Goal: Information Seeking & Learning: Learn about a topic

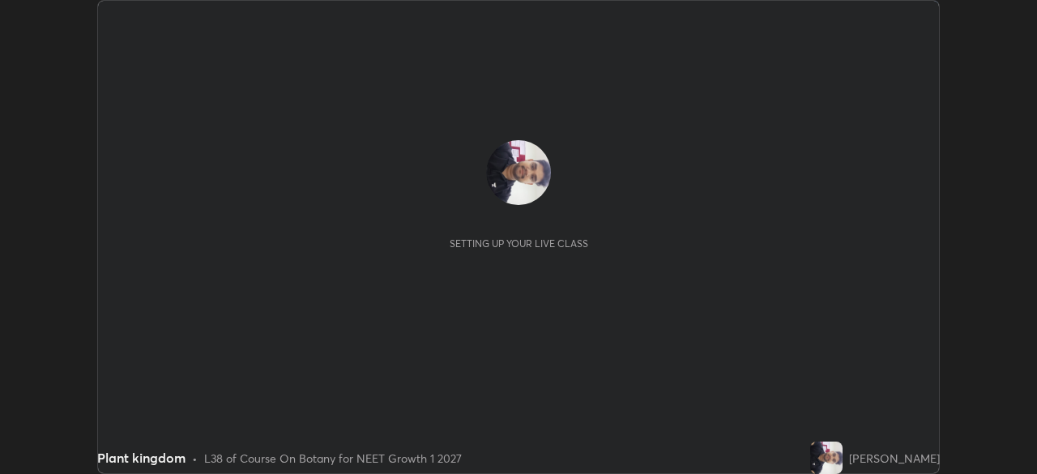
scroll to position [474, 1036]
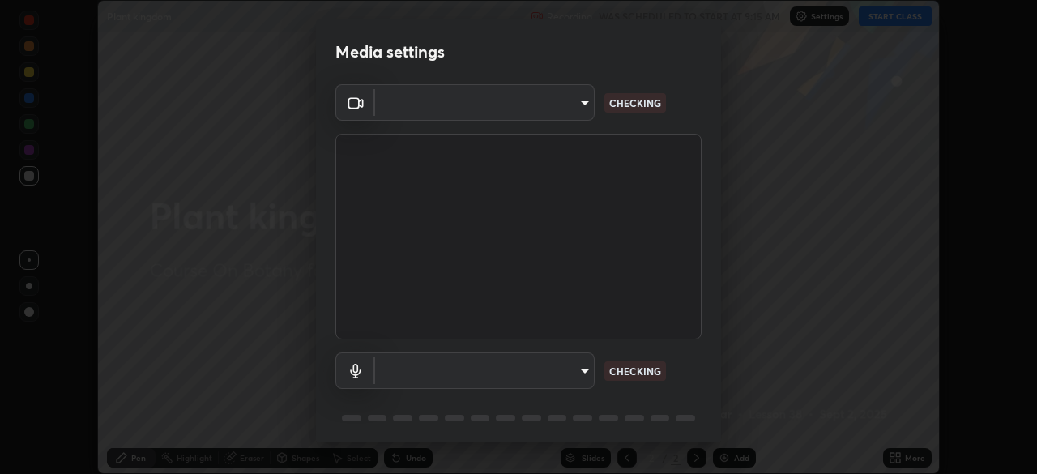
type input "f44939252cec670a7c81aafead478e6b9f15b20a1b8f1ae8dba2619045631b1c"
type input "default"
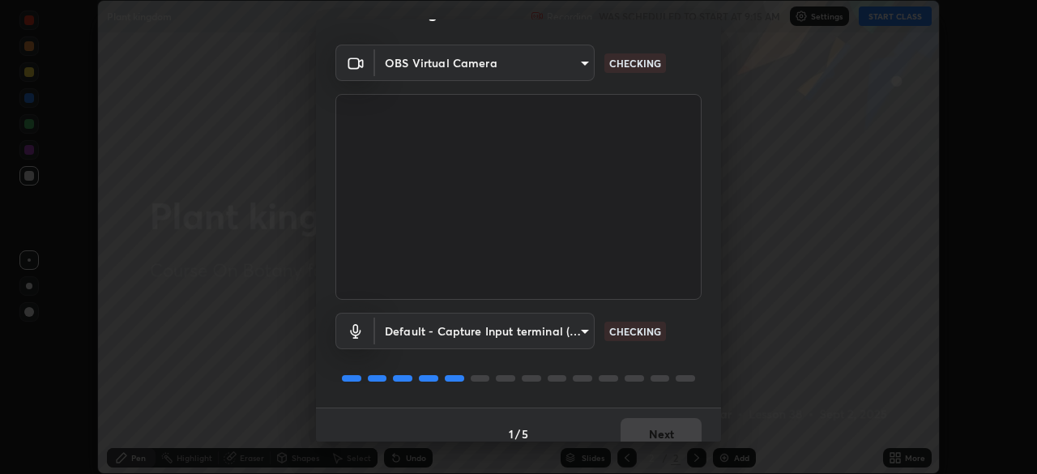
scroll to position [58, 0]
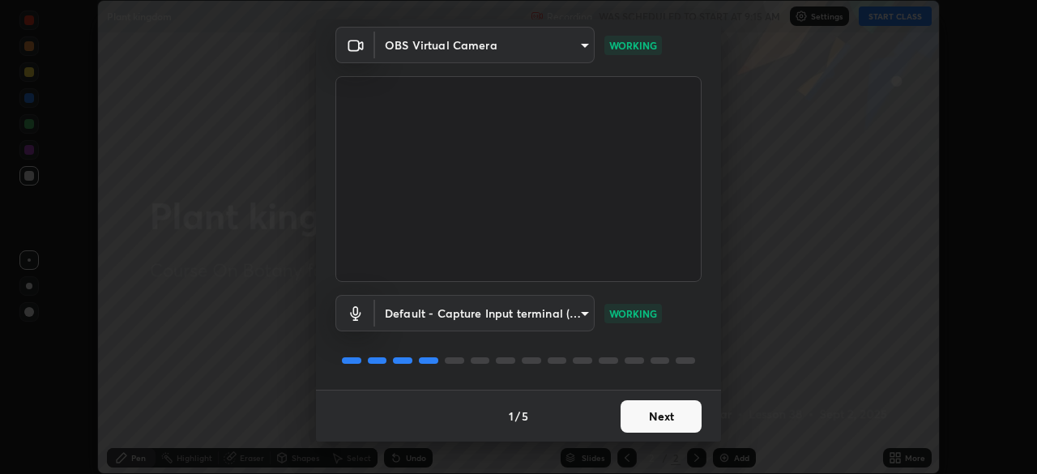
click at [654, 410] on button "Next" at bounding box center [661, 416] width 81 height 32
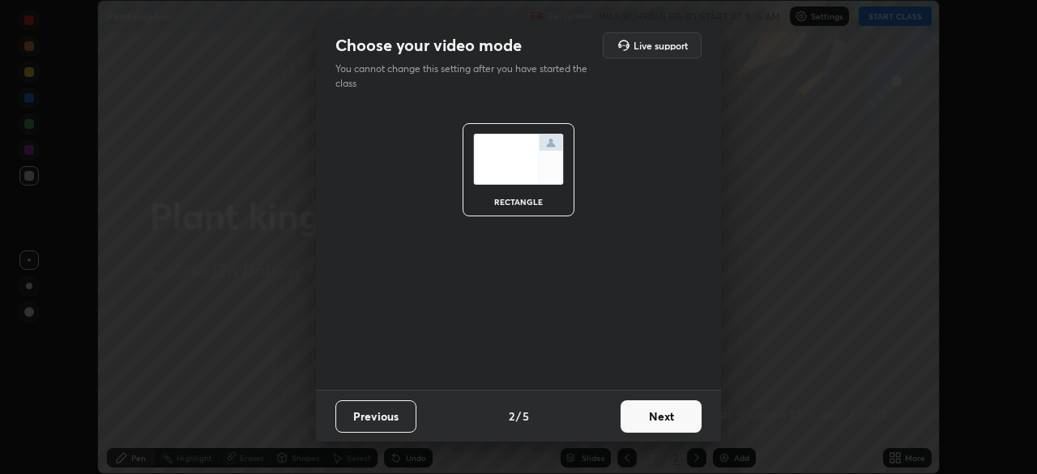
scroll to position [0, 0]
click at [643, 414] on button "Next" at bounding box center [661, 416] width 81 height 32
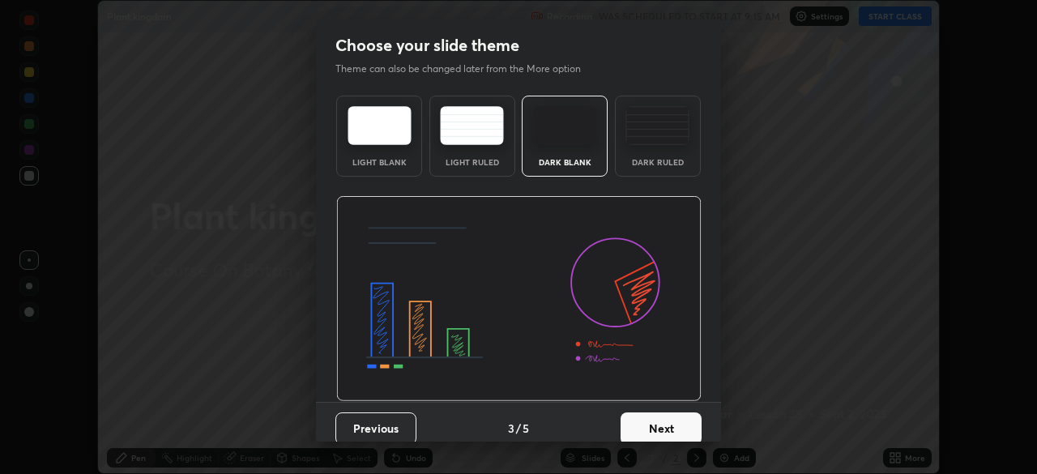
click at [634, 431] on button "Next" at bounding box center [661, 428] width 81 height 32
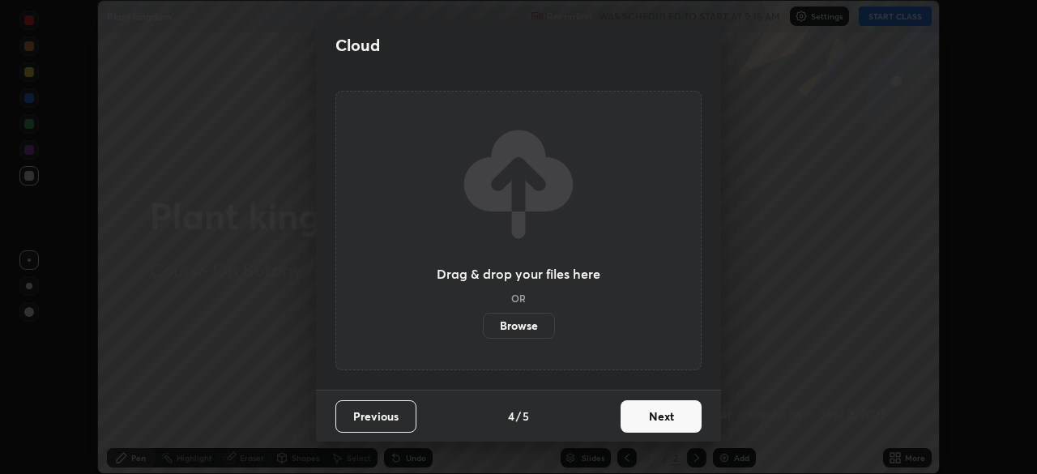
click at [650, 409] on button "Next" at bounding box center [661, 416] width 81 height 32
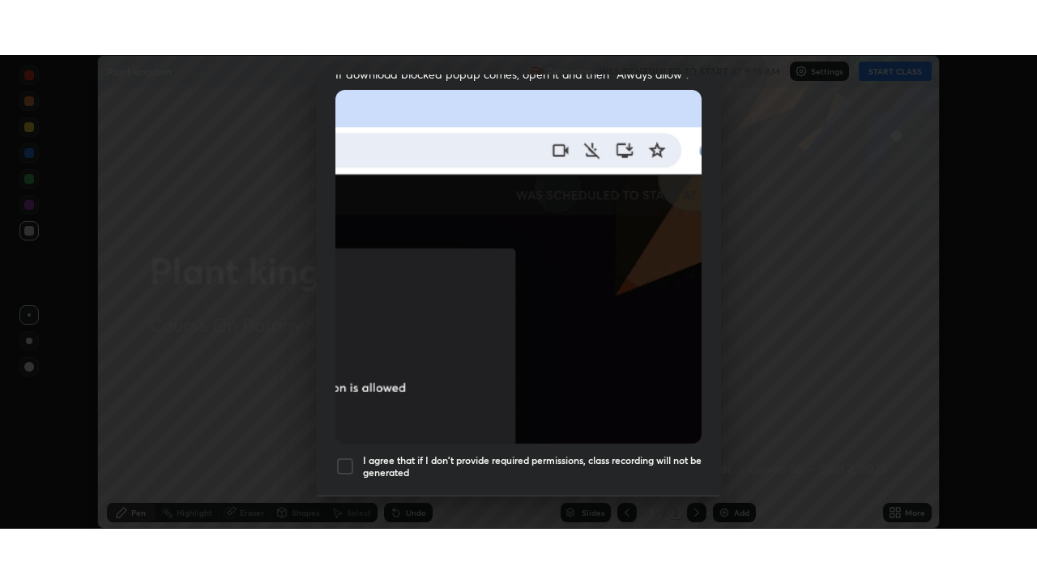
scroll to position [388, 0]
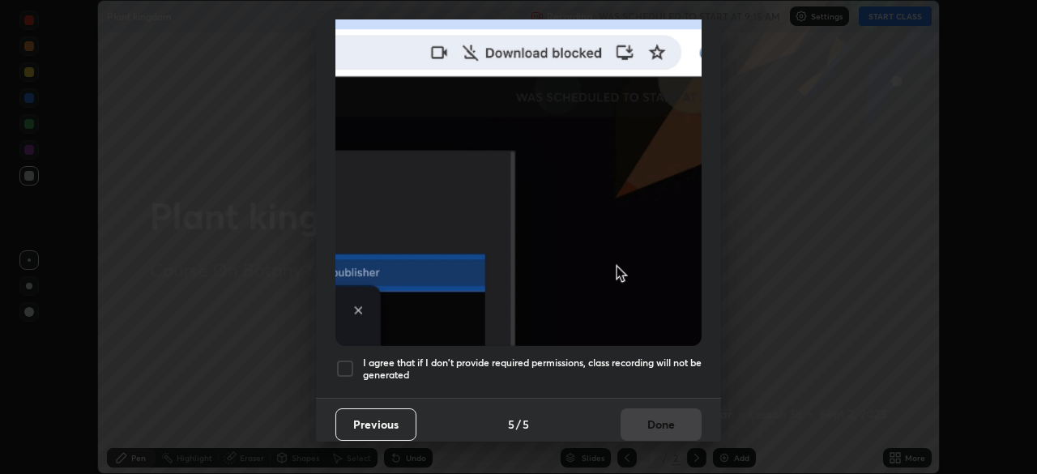
click at [348, 359] on div at bounding box center [344, 368] width 19 height 19
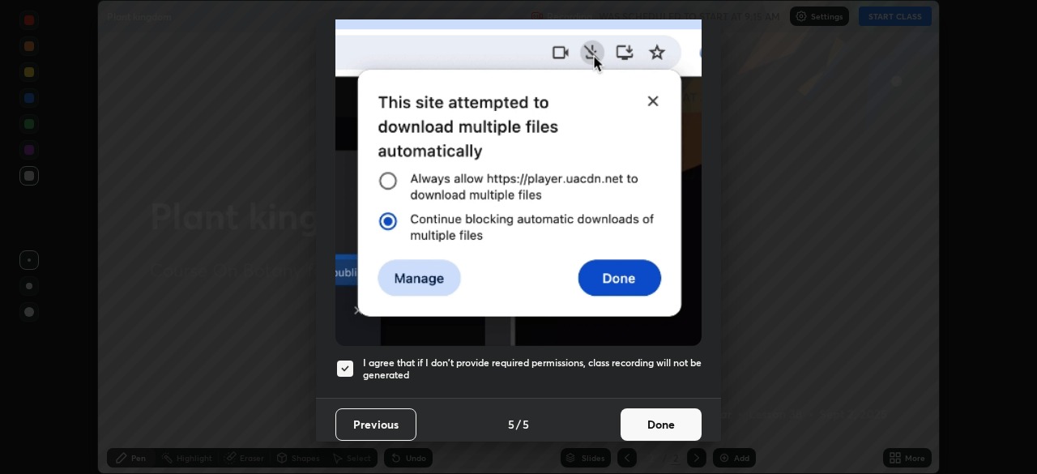
click at [637, 420] on button "Done" at bounding box center [661, 424] width 81 height 32
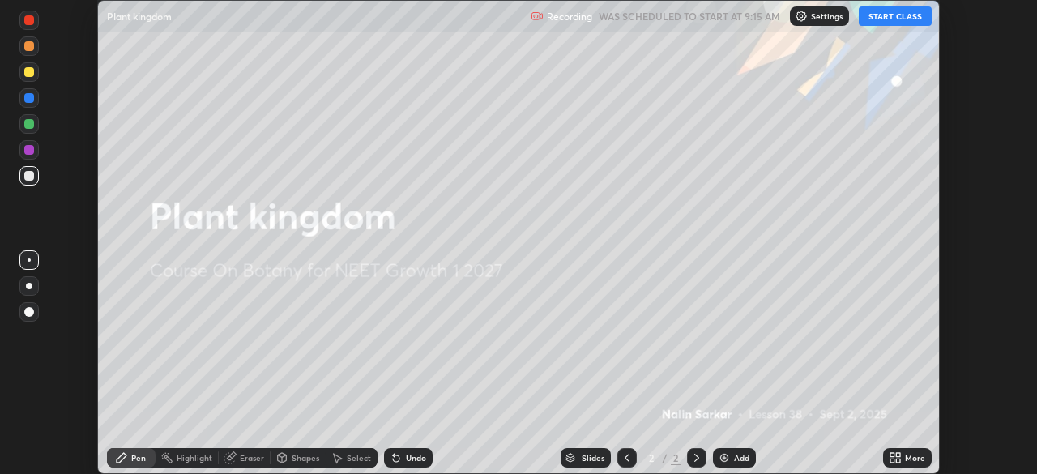
click at [882, 18] on button "START CLASS" at bounding box center [895, 15] width 73 height 19
click at [898, 455] on icon at bounding box center [898, 455] width 4 height 4
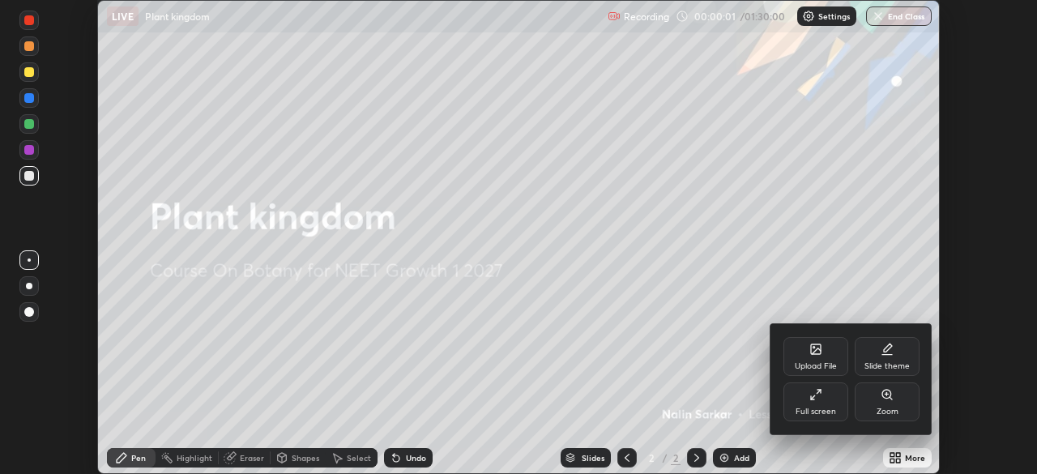
click at [803, 362] on div "Upload File" at bounding box center [816, 366] width 42 height 8
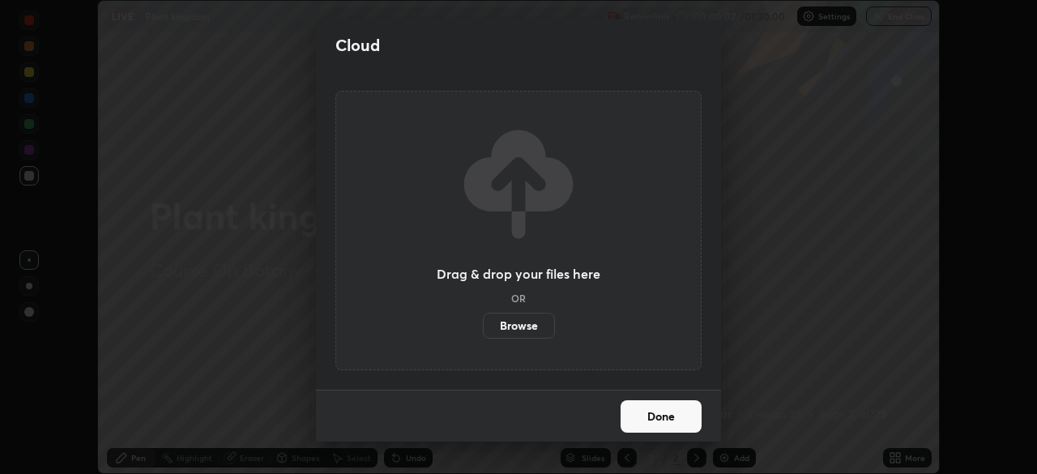
click at [516, 326] on label "Browse" at bounding box center [519, 326] width 72 height 26
click at [483, 326] on input "Browse" at bounding box center [483, 326] width 0 height 26
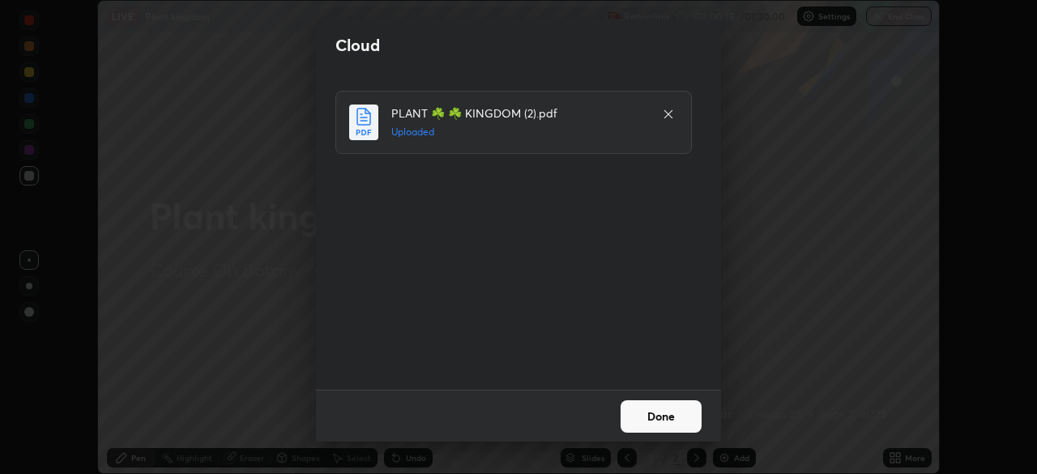
click at [663, 416] on button "Done" at bounding box center [661, 416] width 81 height 32
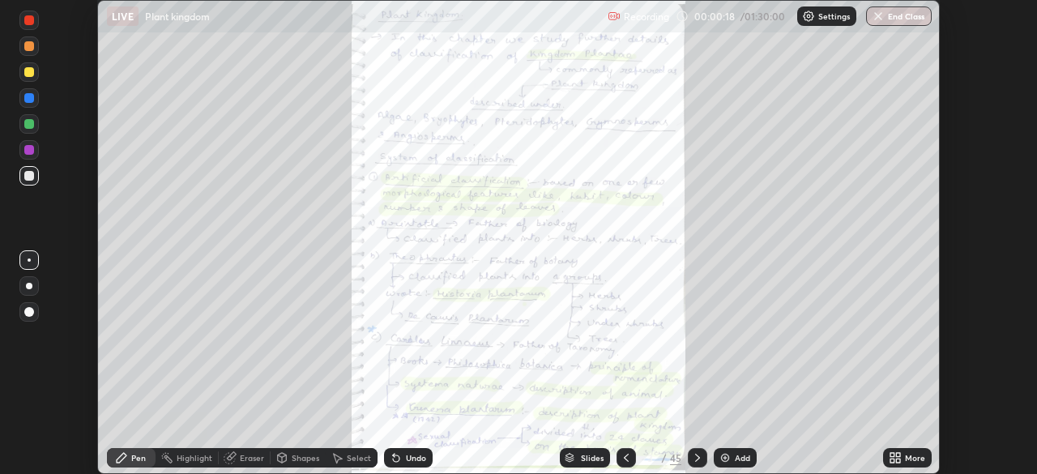
click at [695, 458] on icon at bounding box center [697, 457] width 13 height 13
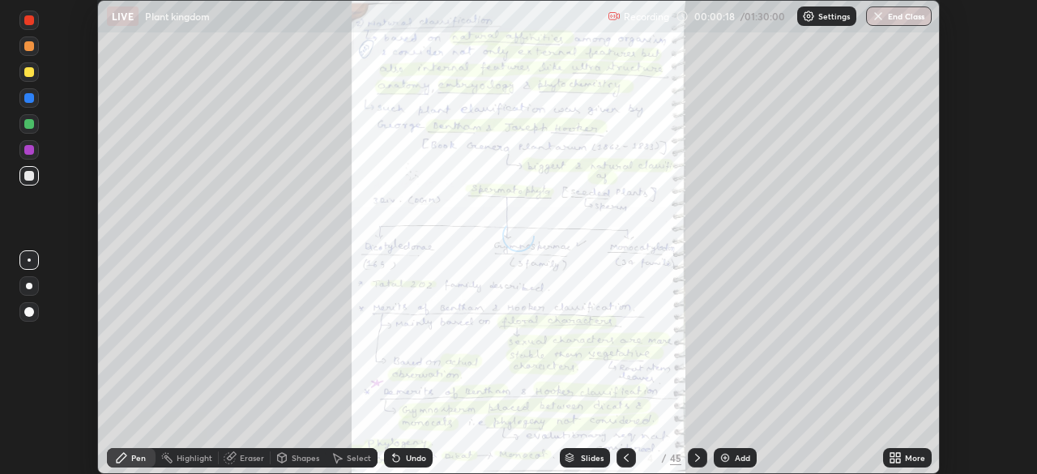
click at [698, 454] on icon at bounding box center [697, 457] width 13 height 13
click at [697, 455] on icon at bounding box center [697, 457] width 13 height 13
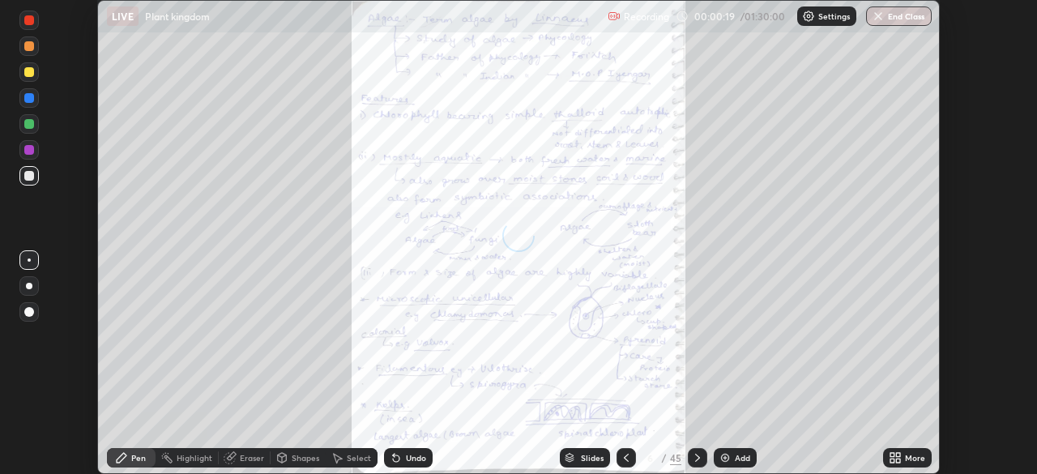
click at [695, 457] on icon at bounding box center [697, 457] width 13 height 13
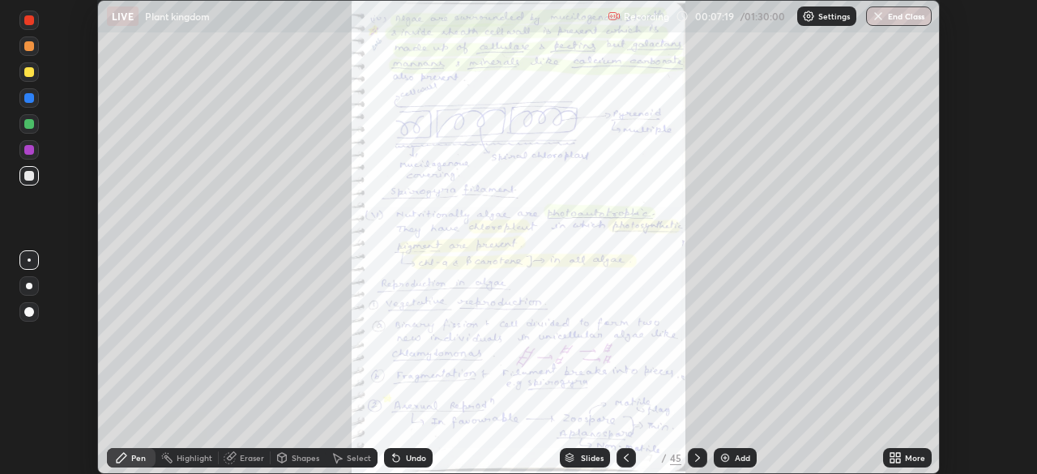
click at [893, 458] on icon at bounding box center [895, 457] width 13 height 13
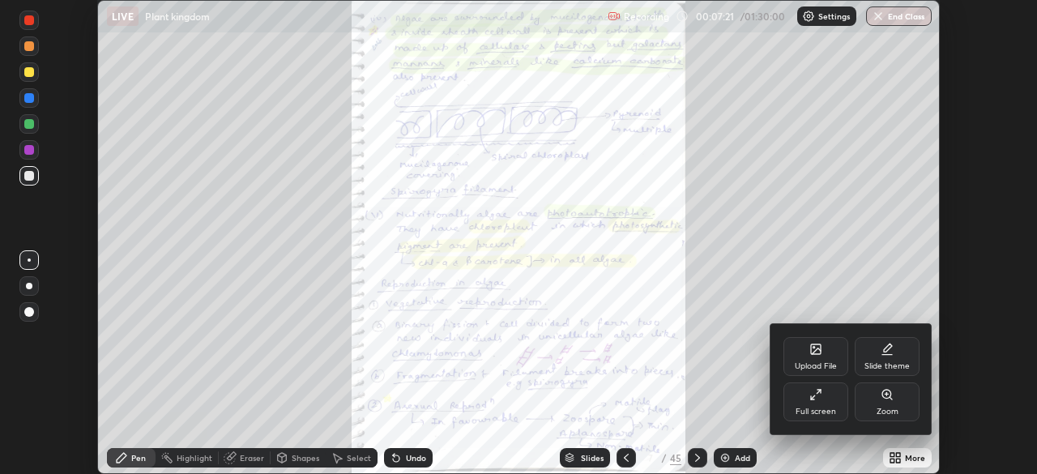
click at [813, 405] on div "Full screen" at bounding box center [816, 401] width 65 height 39
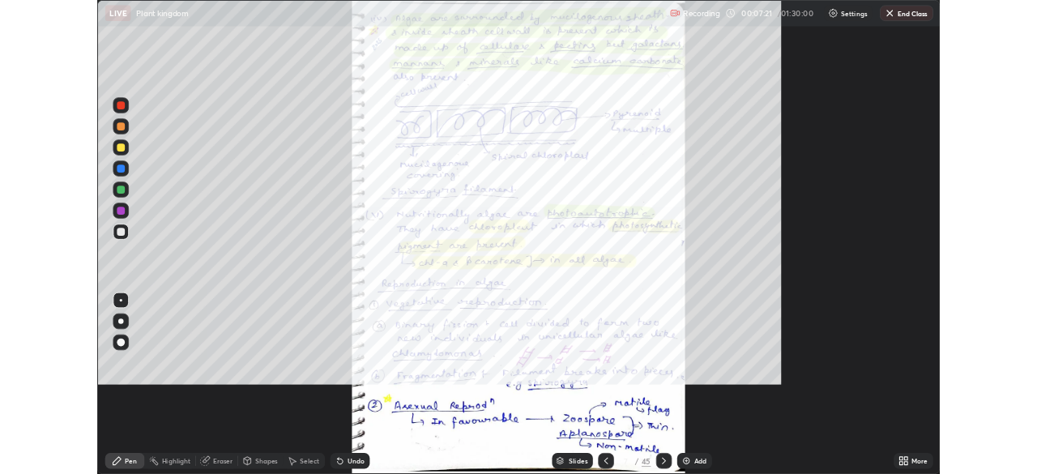
scroll to position [583, 1037]
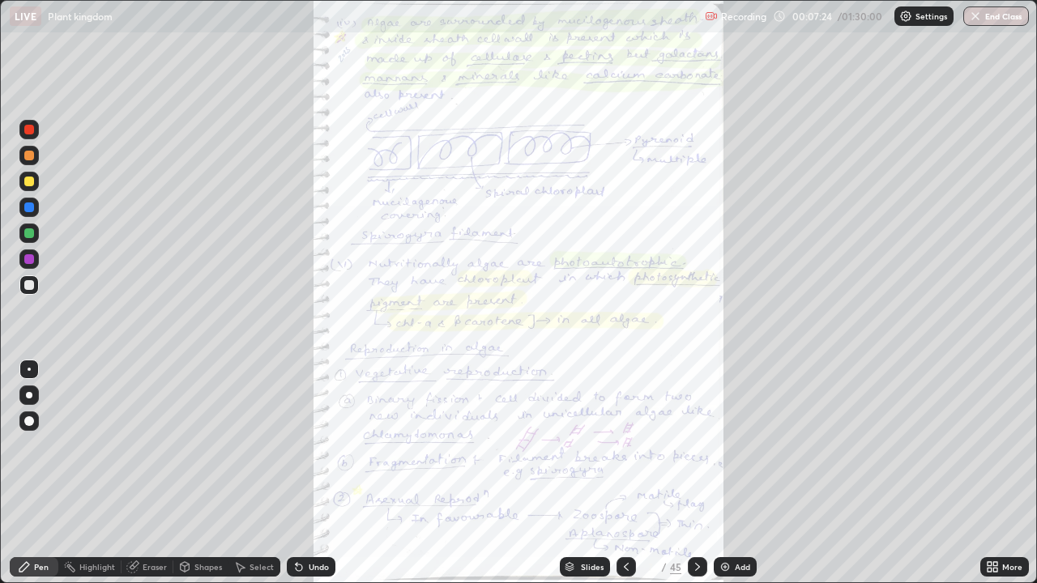
click at [697, 473] on icon at bounding box center [697, 567] width 13 height 13
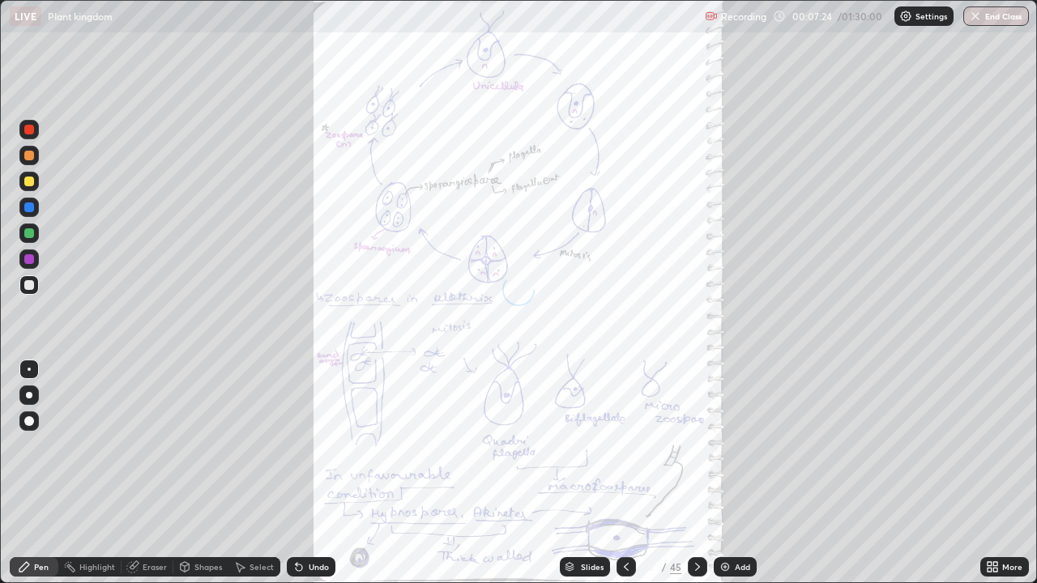
click at [695, 473] on icon at bounding box center [697, 567] width 5 height 8
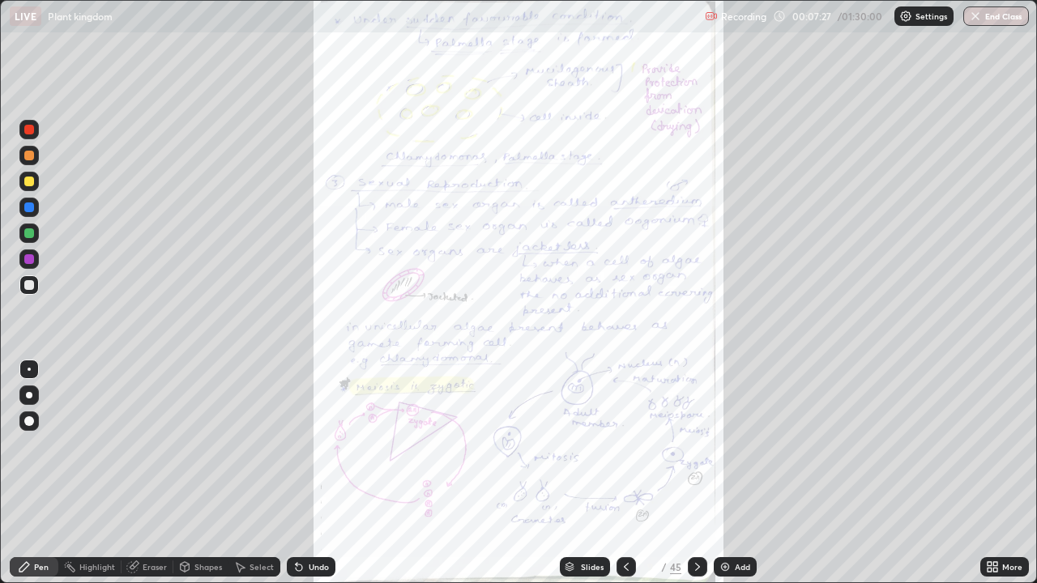
click at [695, 473] on icon at bounding box center [697, 567] width 13 height 13
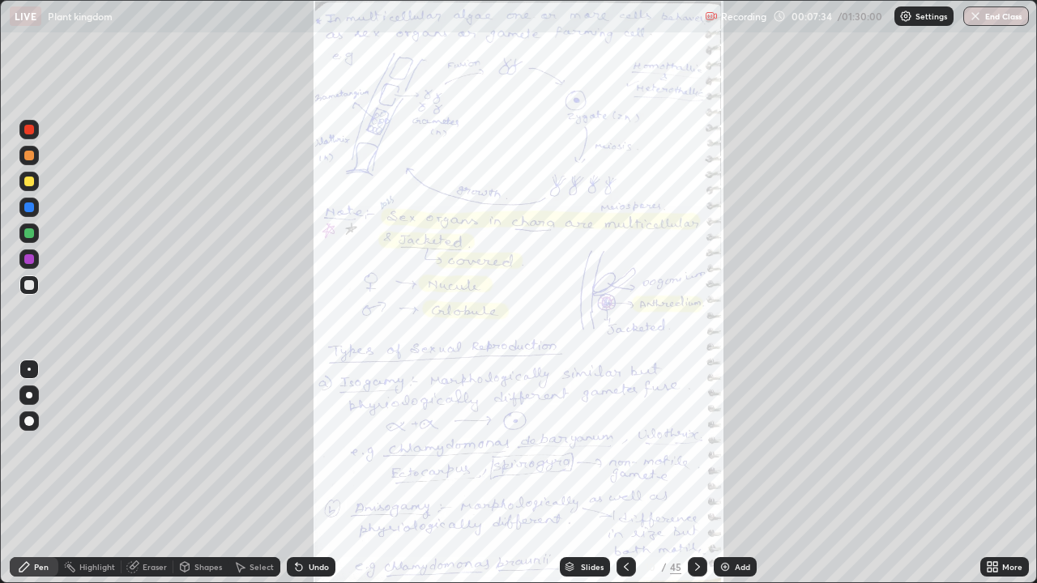
click at [625, 473] on icon at bounding box center [626, 567] width 13 height 13
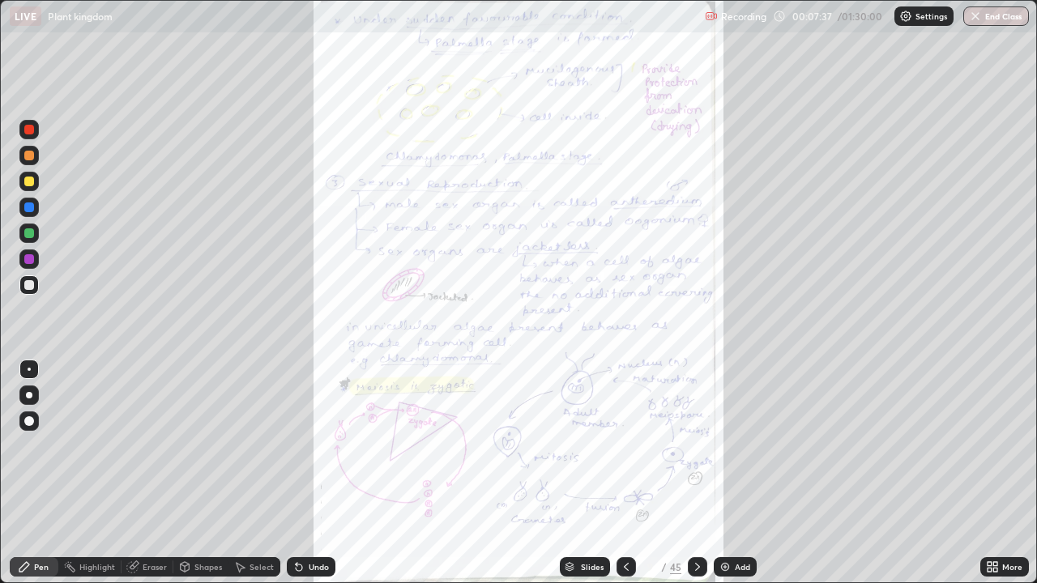
click at [625, 473] on icon at bounding box center [626, 567] width 13 height 13
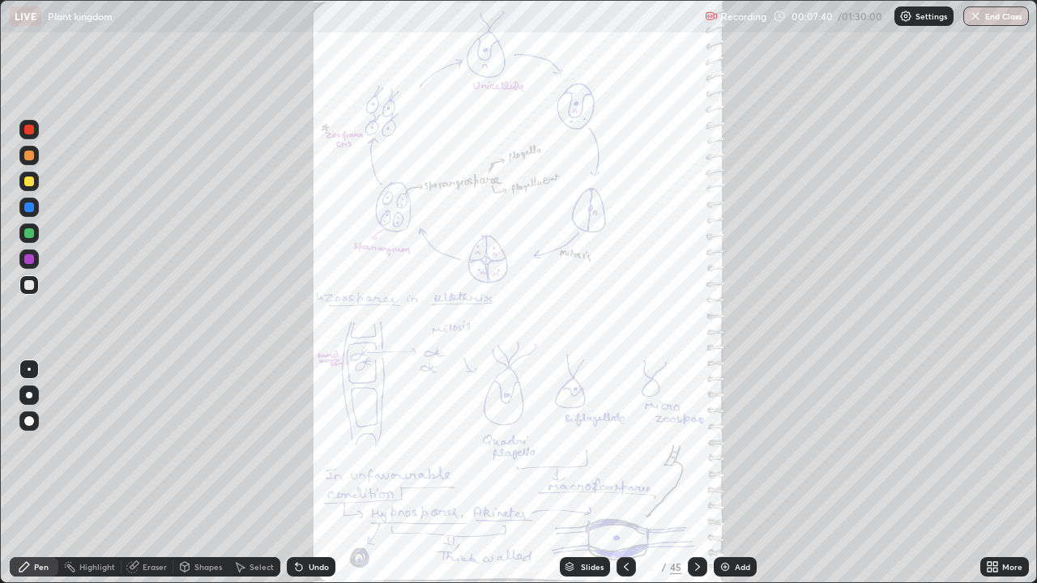
click at [695, 473] on icon at bounding box center [697, 567] width 13 height 13
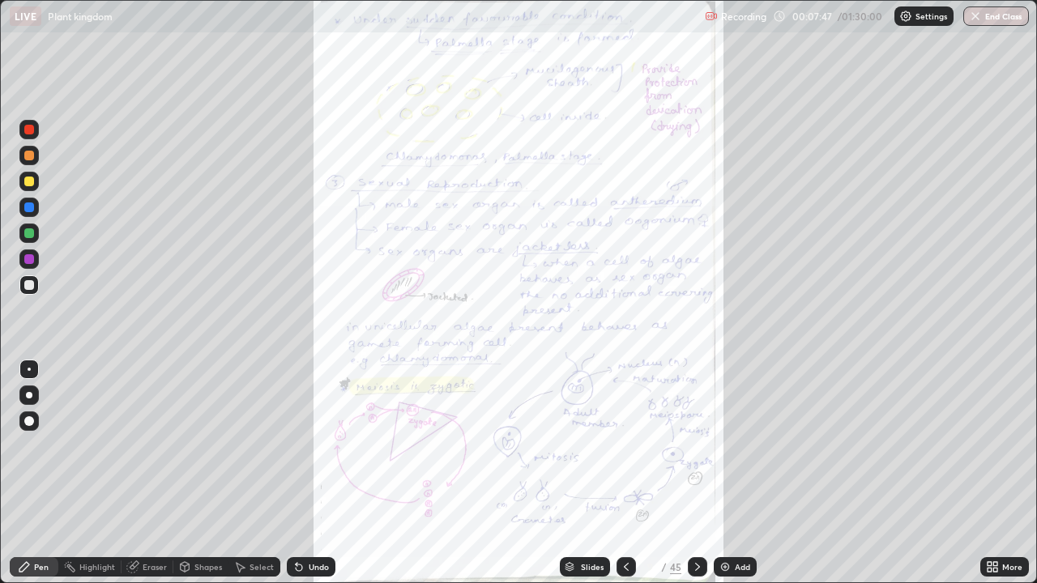
click at [695, 473] on icon at bounding box center [697, 567] width 13 height 13
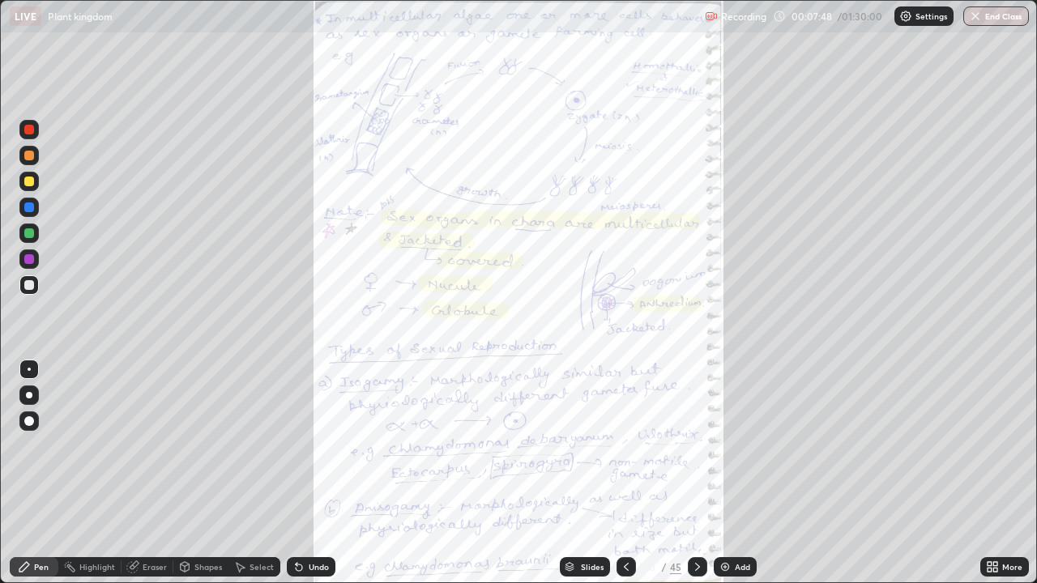
click at [625, 473] on icon at bounding box center [626, 567] width 13 height 13
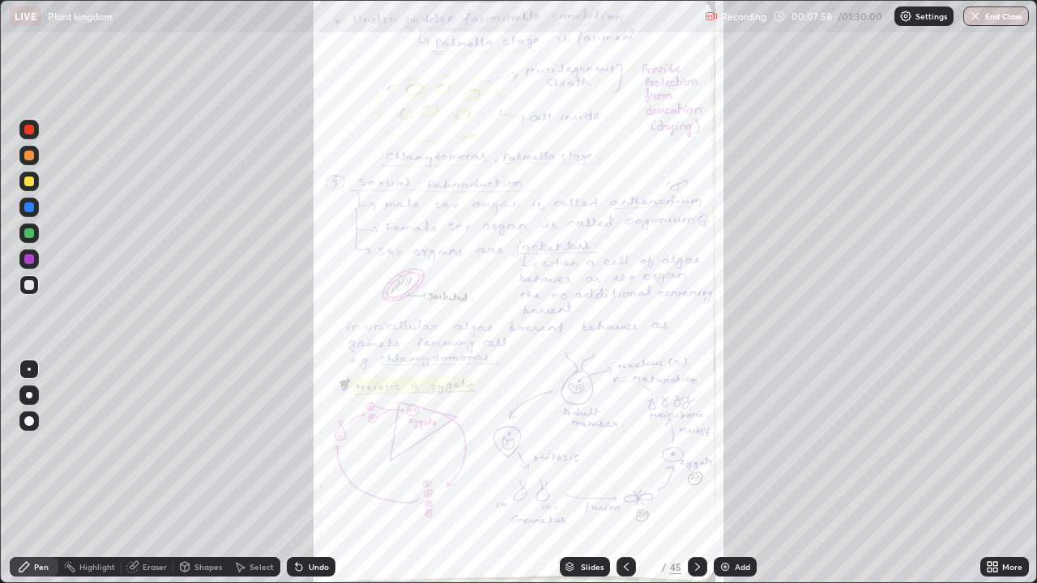
click at [1006, 473] on div "More" at bounding box center [1004, 566] width 49 height 19
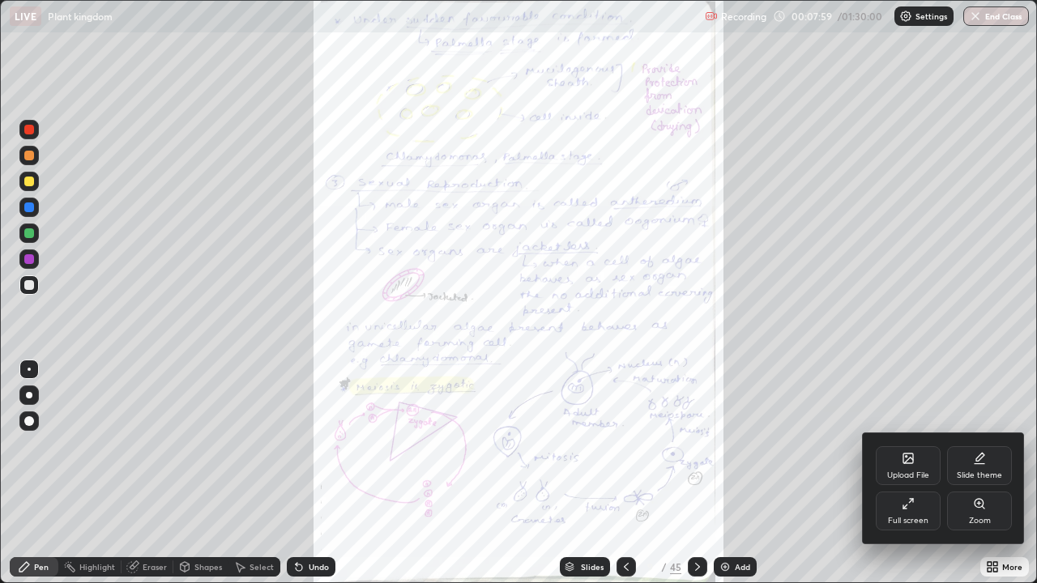
click at [971, 473] on div "Zoom" at bounding box center [979, 511] width 65 height 39
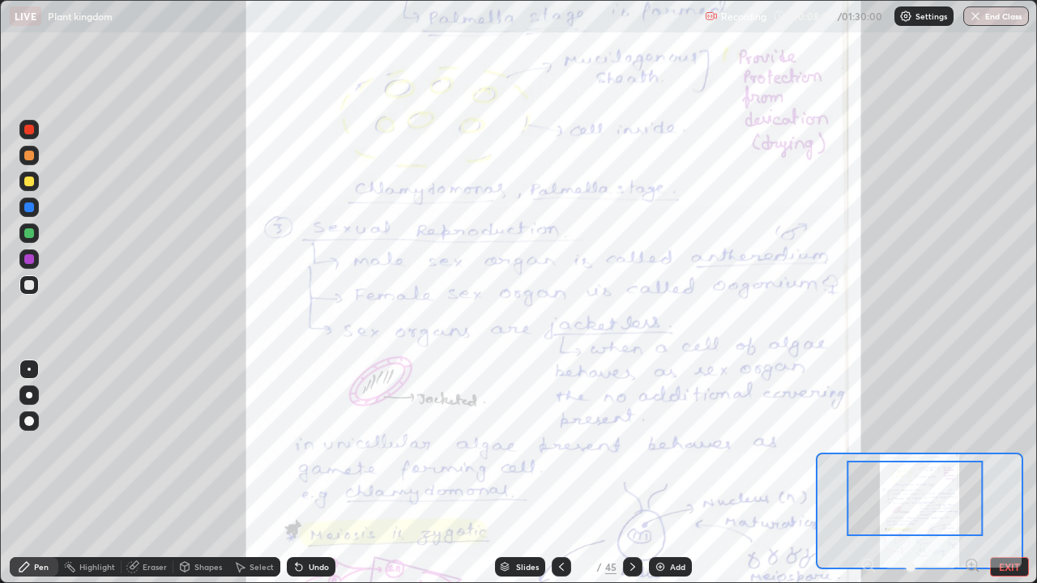
click at [972, 473] on icon at bounding box center [972, 565] width 4 height 0
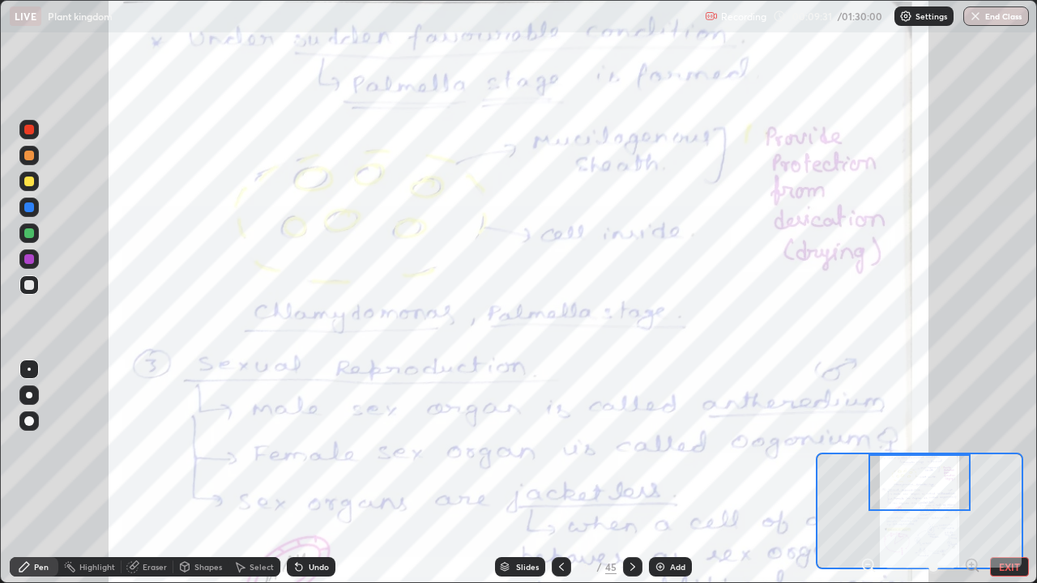
click at [873, 473] on icon at bounding box center [873, 570] width 3 height 3
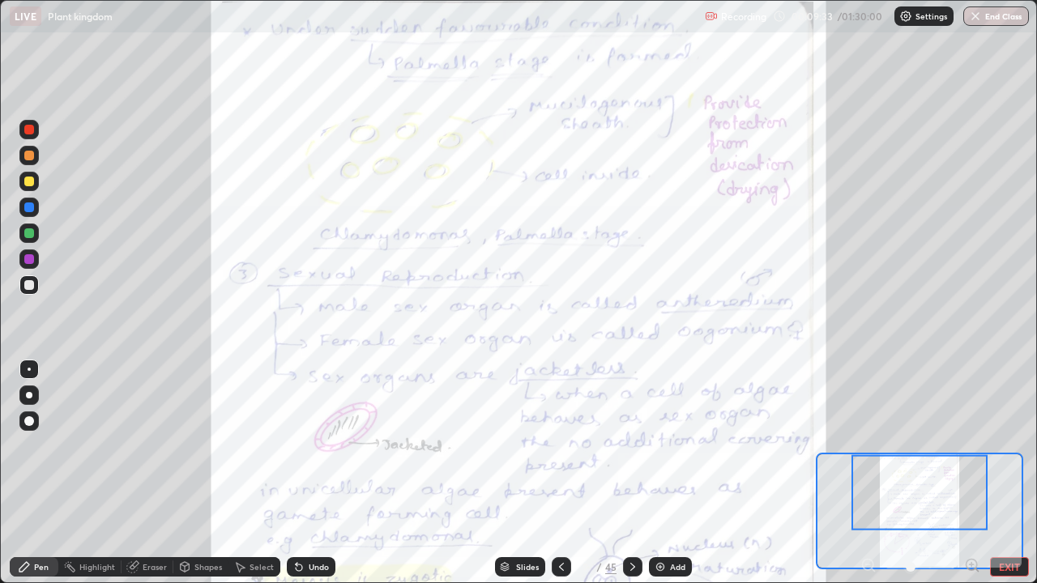
click at [871, 473] on div at bounding box center [920, 566] width 120 height 19
click at [1005, 473] on button "EXIT" at bounding box center [1009, 566] width 39 height 19
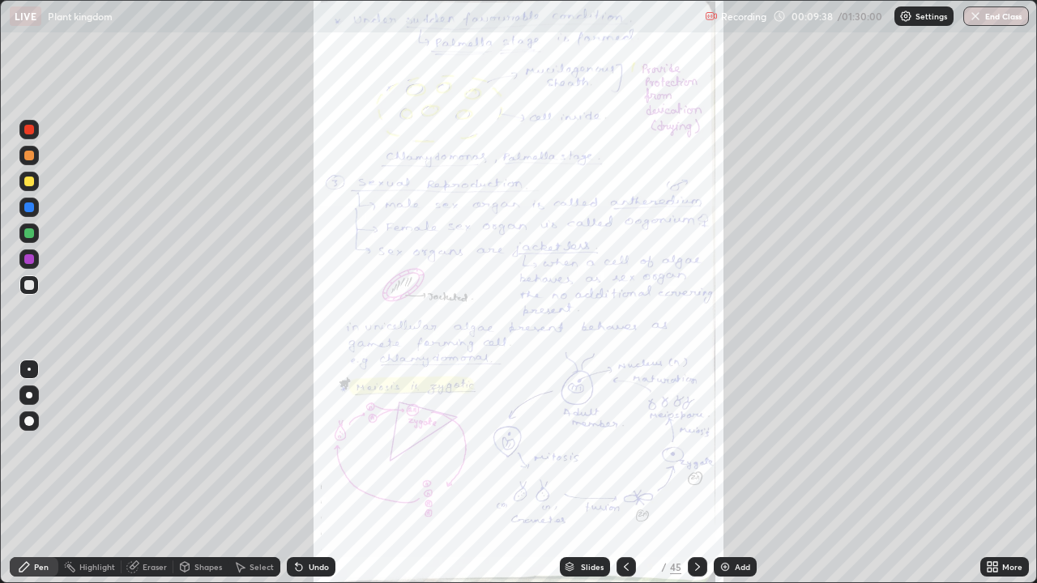
click at [695, 473] on icon at bounding box center [697, 567] width 5 height 8
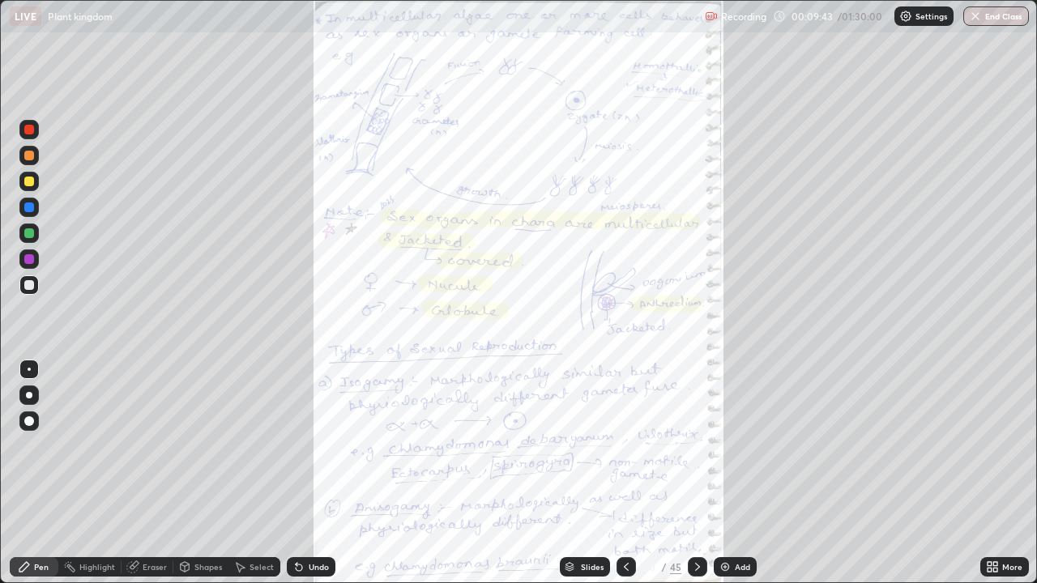
click at [989, 473] on icon at bounding box center [990, 564] width 4 height 4
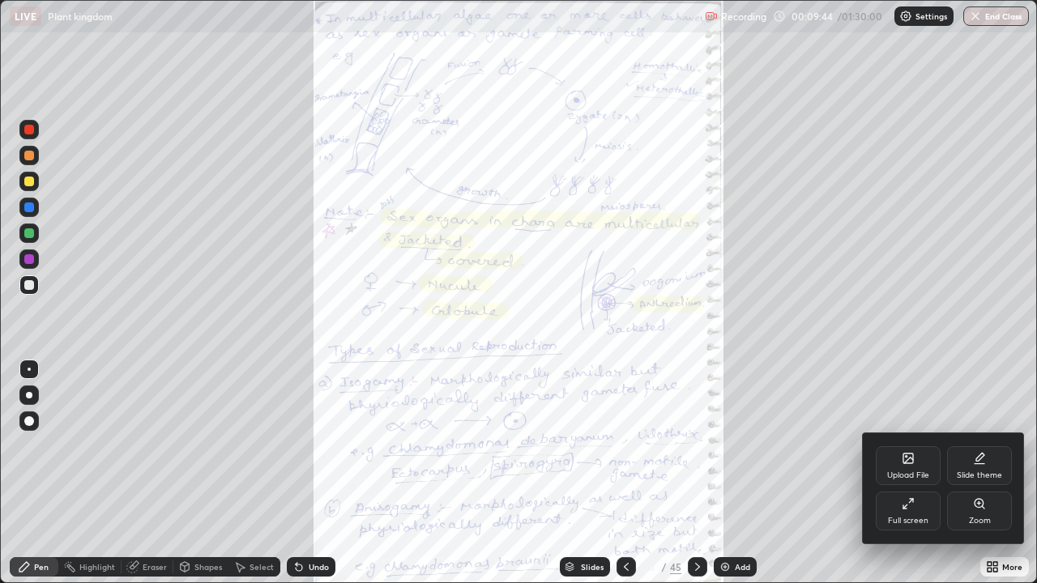
click at [967, 473] on div "Zoom" at bounding box center [979, 511] width 65 height 39
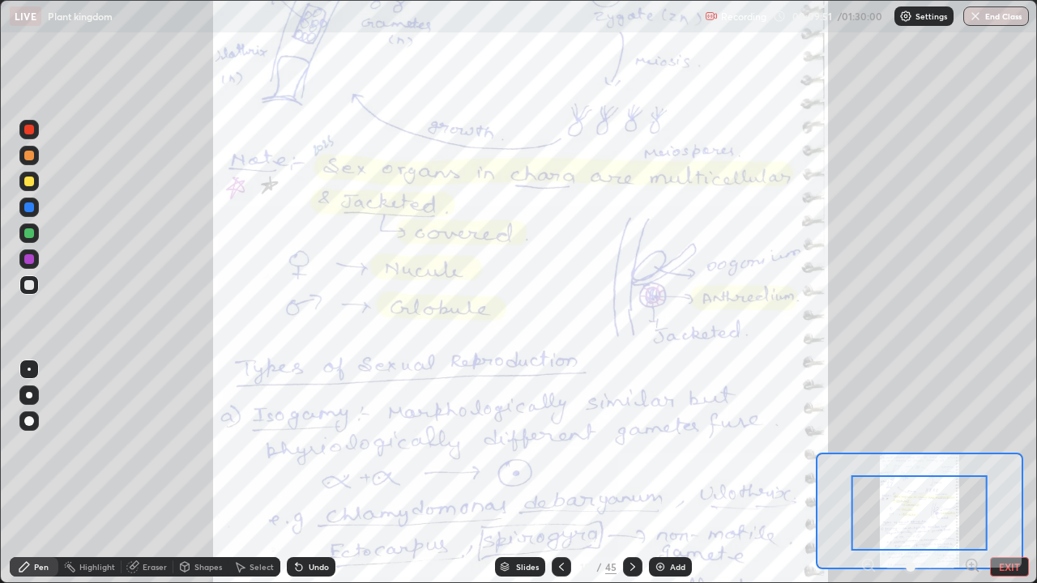
click at [971, 473] on icon at bounding box center [972, 565] width 4 height 0
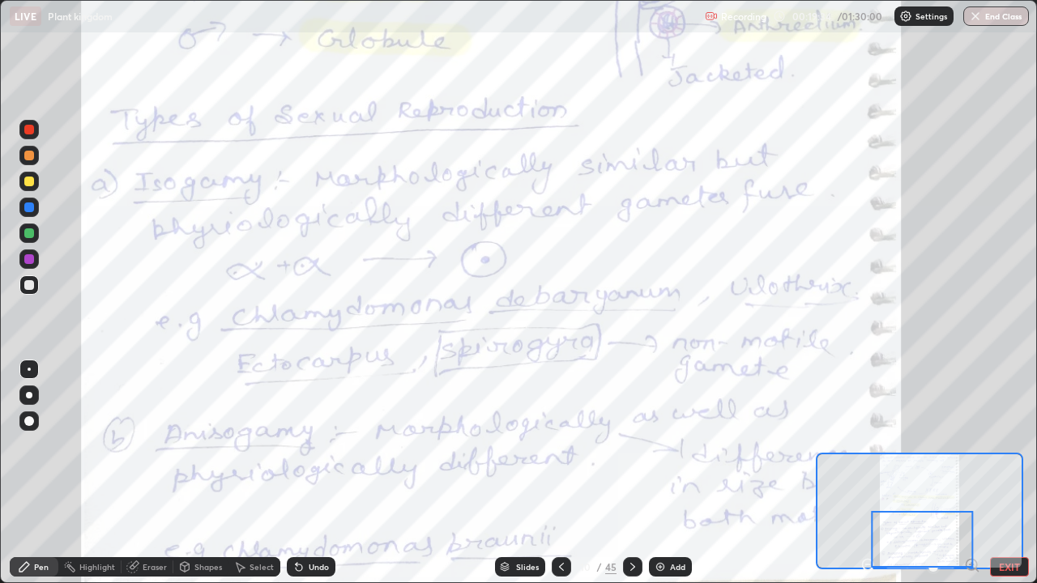
click at [623, 473] on div at bounding box center [632, 566] width 19 height 19
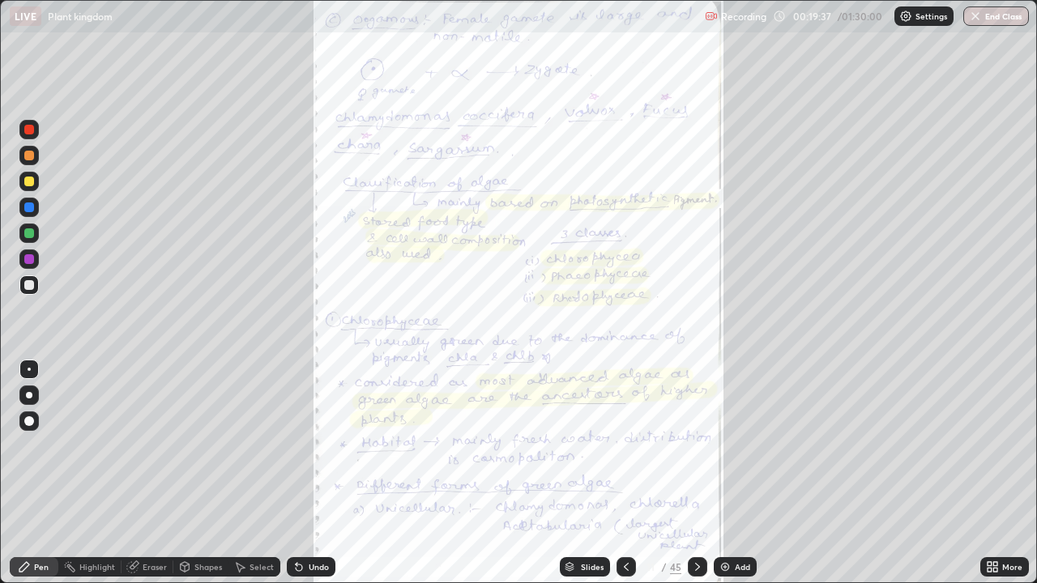
click at [1002, 473] on div "More" at bounding box center [1004, 566] width 49 height 19
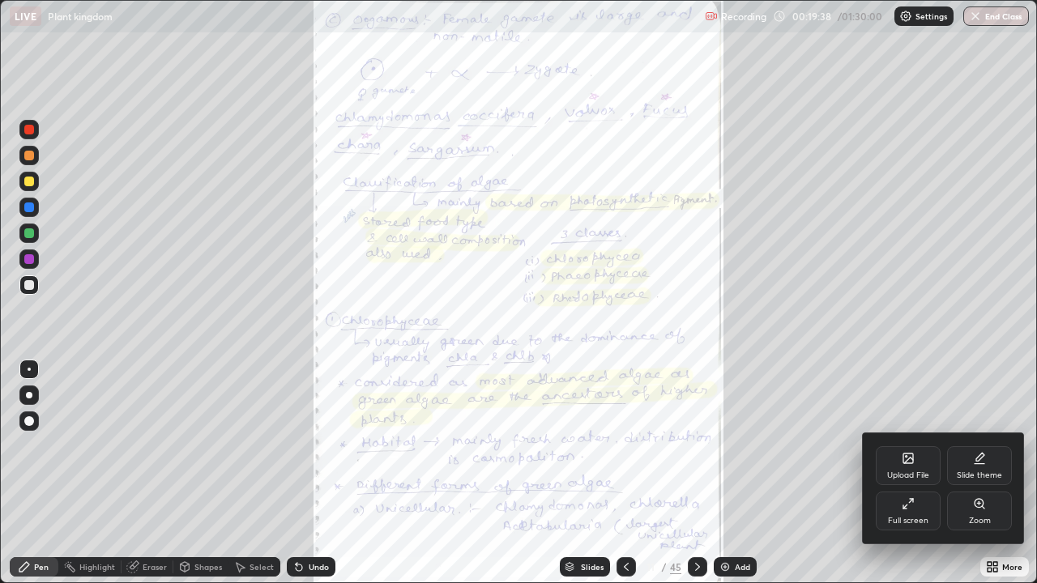
click at [991, 473] on div "Zoom" at bounding box center [979, 511] width 65 height 39
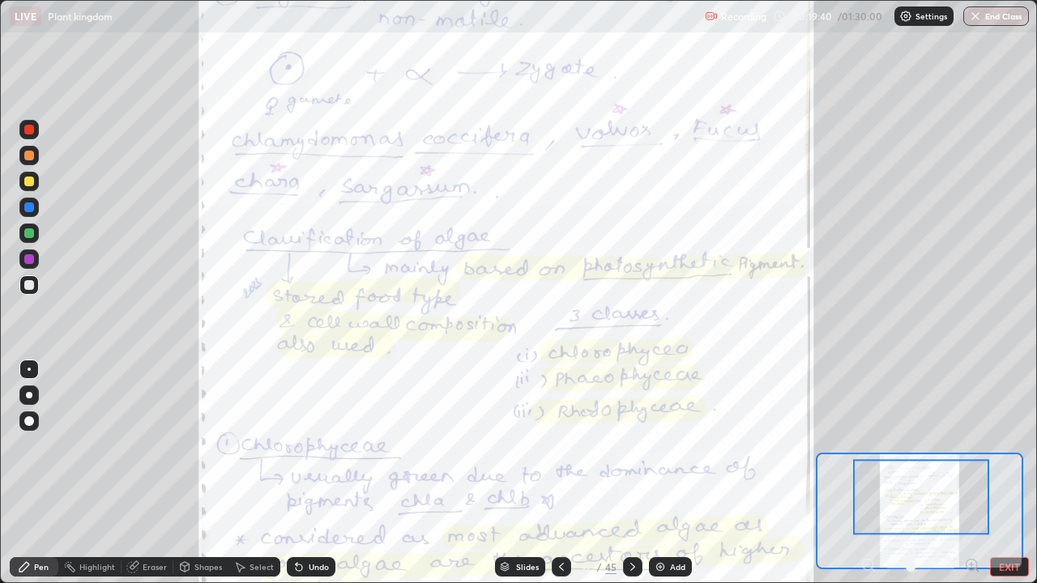
click at [971, 473] on icon at bounding box center [972, 565] width 4 height 0
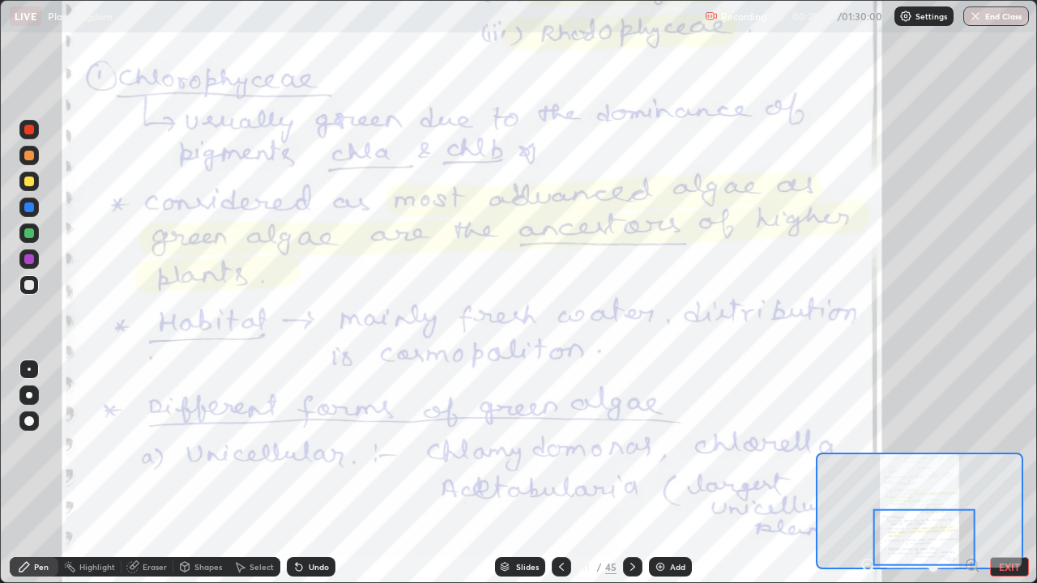
click at [560, 473] on icon at bounding box center [561, 567] width 13 height 13
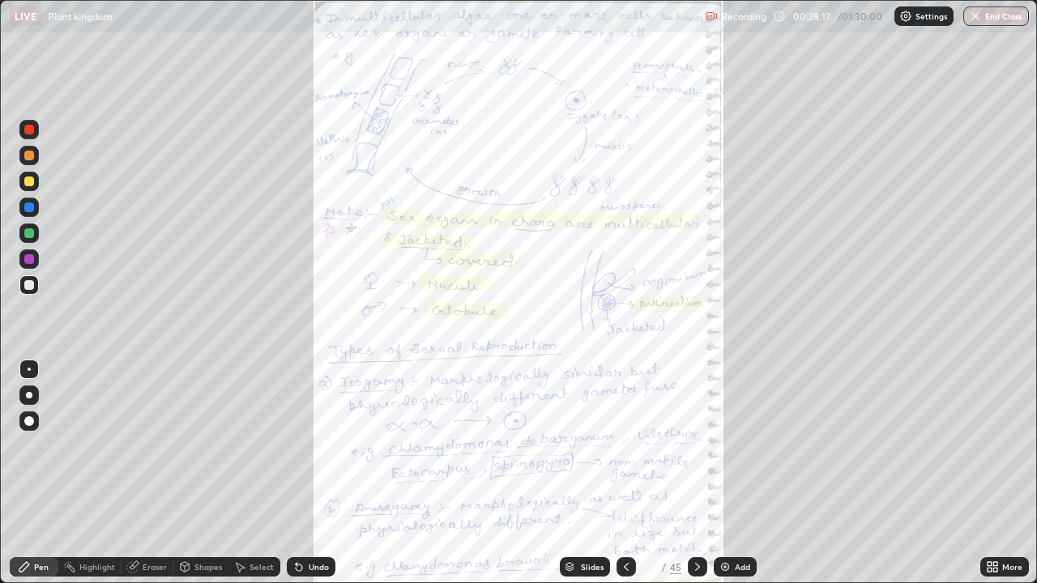
click at [1002, 473] on div "More" at bounding box center [1012, 567] width 20 height 8
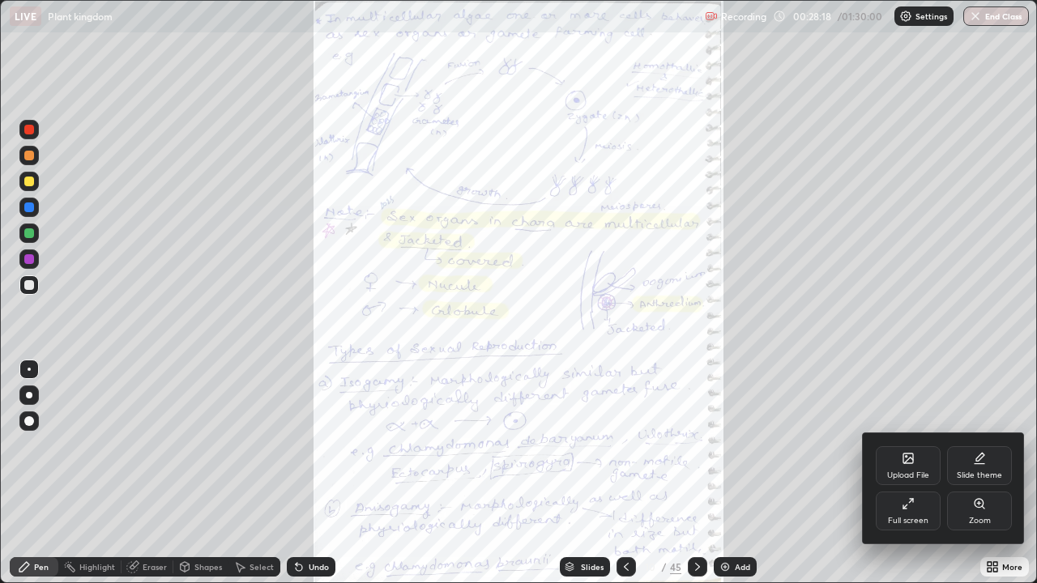
click at [971, 473] on div "Zoom" at bounding box center [980, 521] width 22 height 8
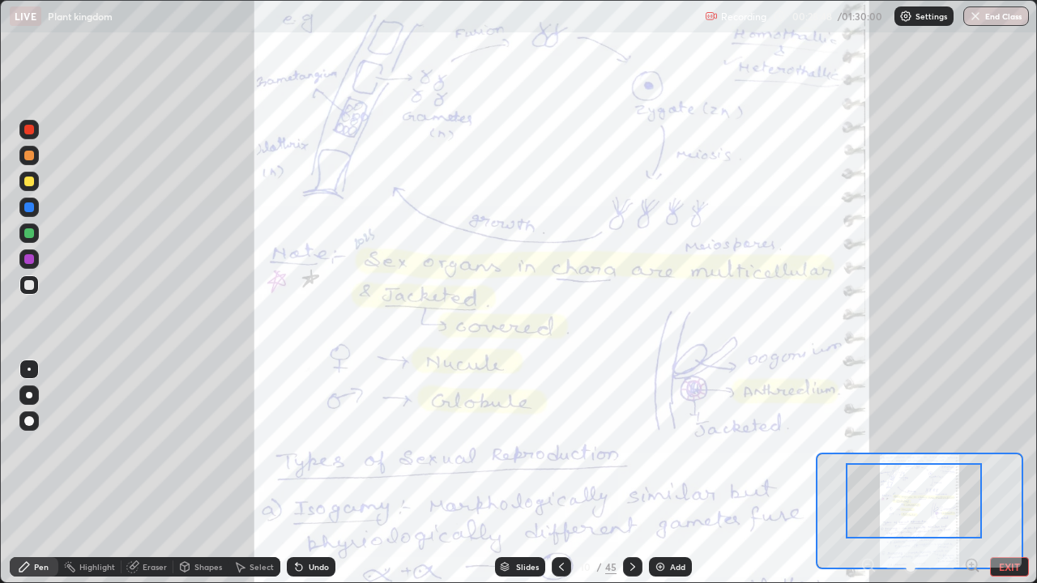
click at [971, 473] on icon at bounding box center [972, 565] width 4 height 0
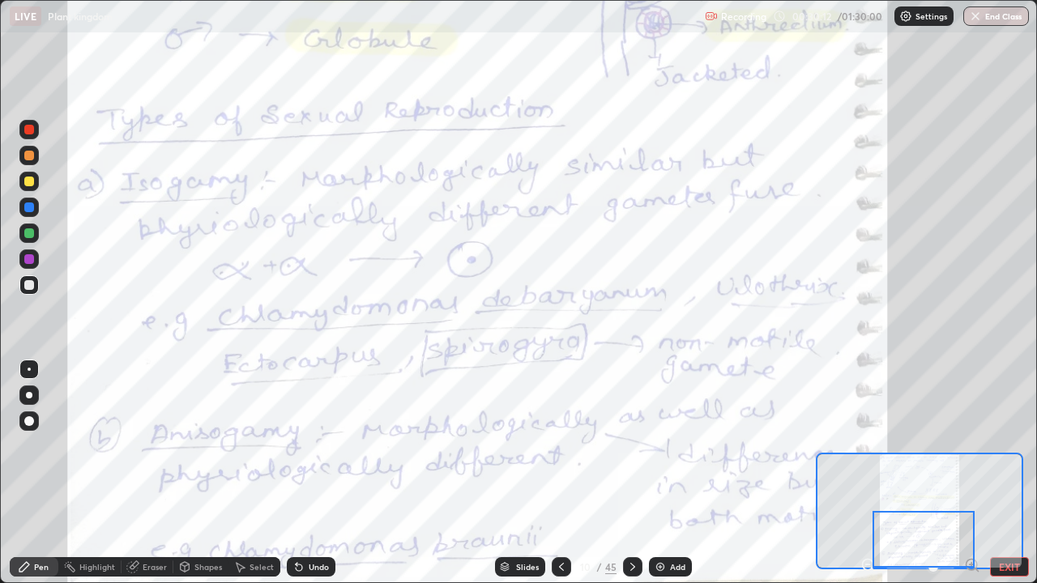
click at [630, 473] on icon at bounding box center [632, 567] width 5 height 8
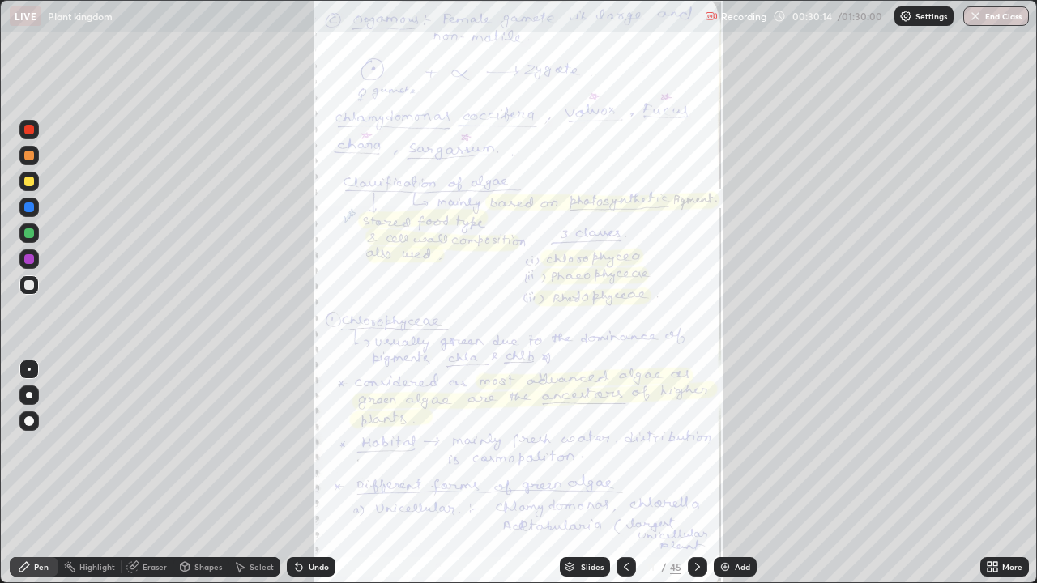
click at [1009, 473] on div "More" at bounding box center [1012, 567] width 20 height 8
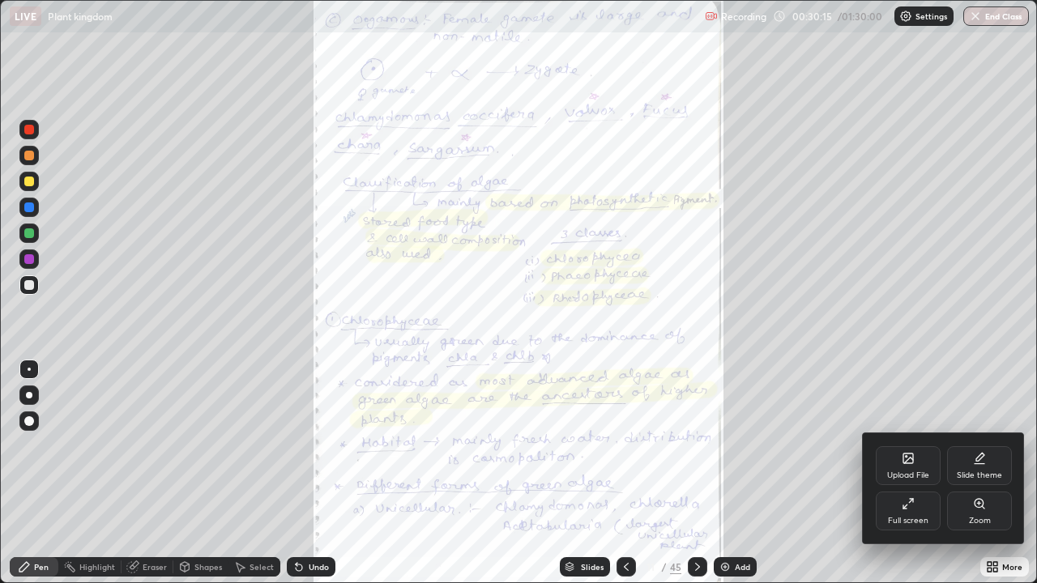
click at [988, 473] on div "Zoom" at bounding box center [979, 511] width 65 height 39
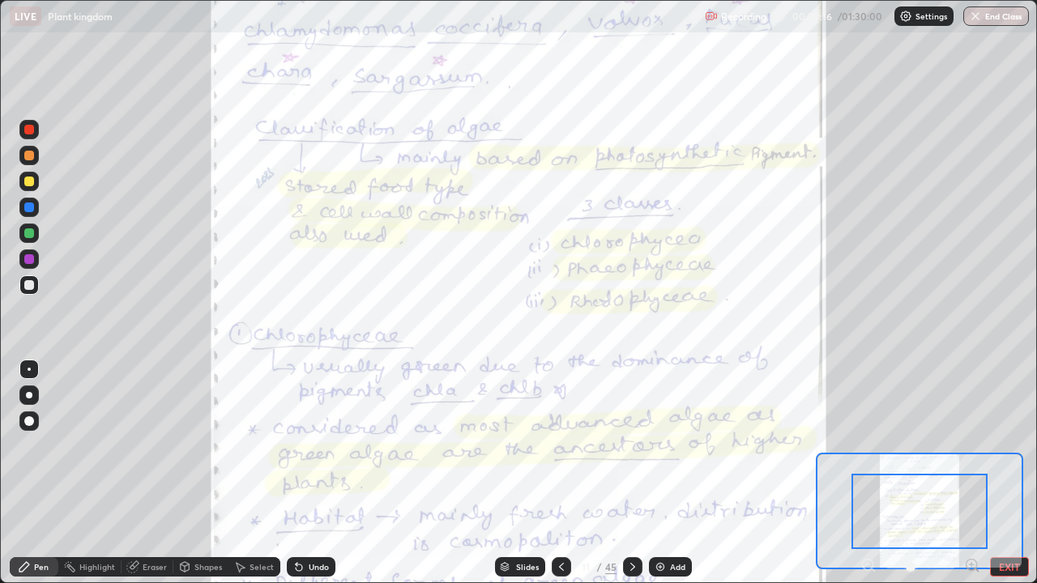
click at [971, 473] on icon at bounding box center [972, 565] width 4 height 0
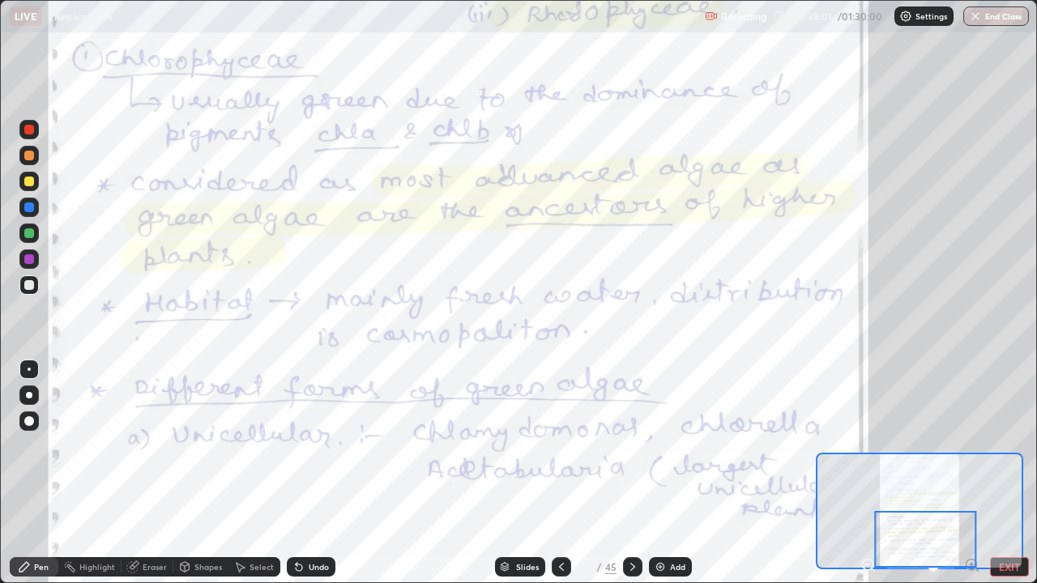
click at [632, 473] on icon at bounding box center [632, 567] width 13 height 13
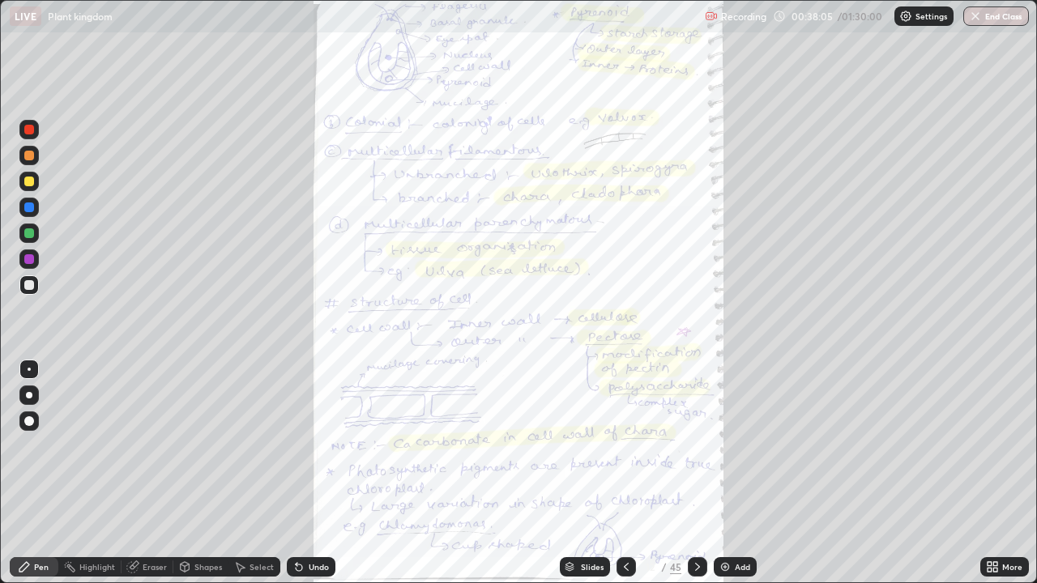
click at [1002, 473] on div "More" at bounding box center [1004, 566] width 49 height 19
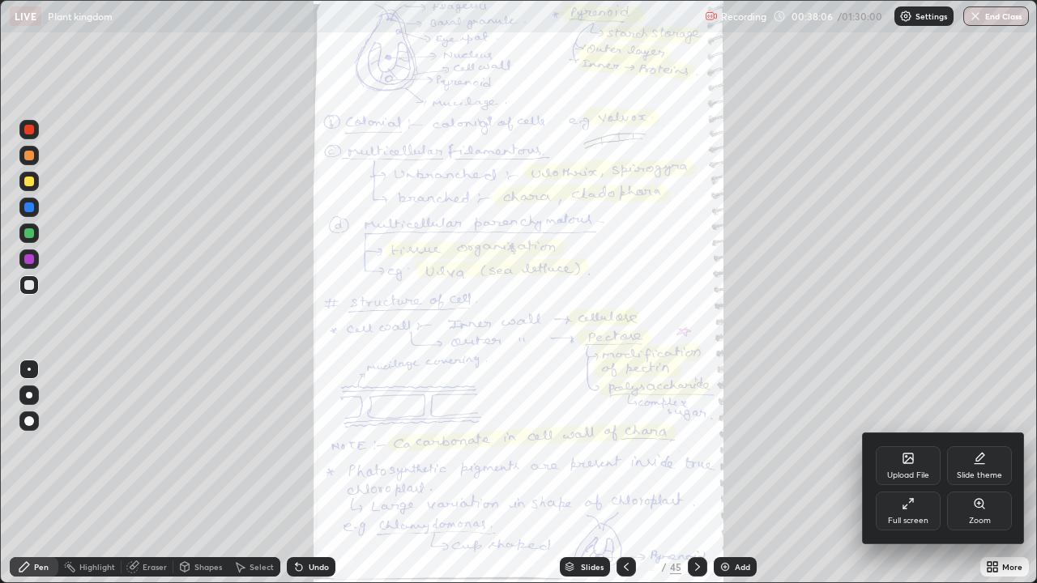
click at [966, 473] on div "Zoom" at bounding box center [979, 511] width 65 height 39
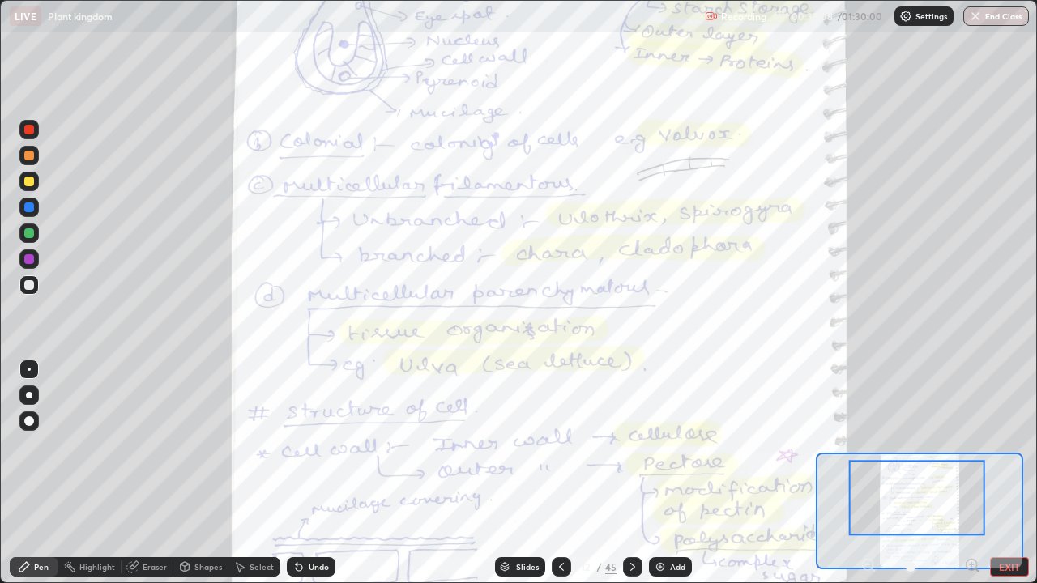
click at [971, 473] on icon at bounding box center [972, 565] width 4 height 0
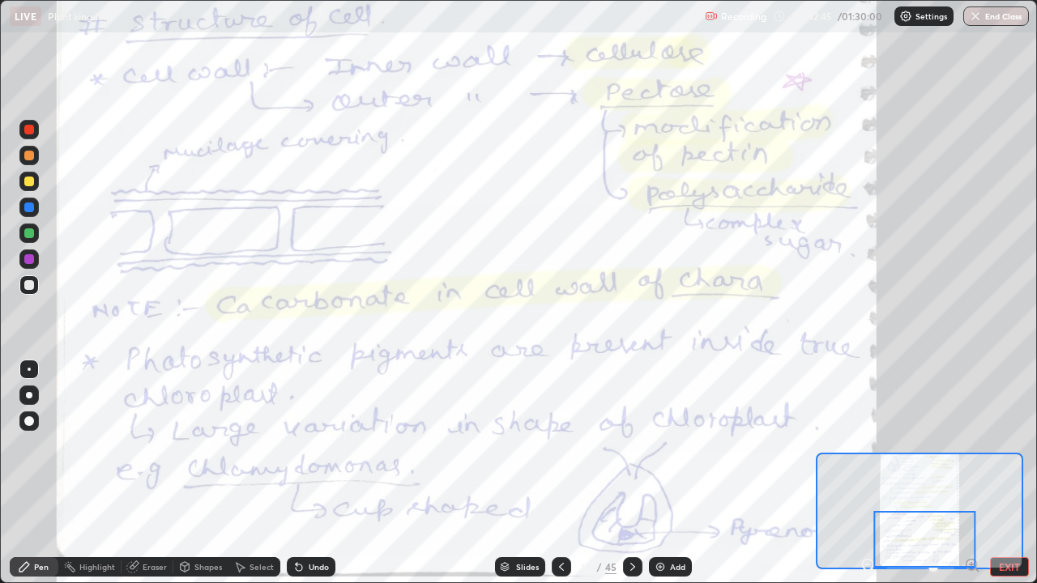
click at [631, 473] on icon at bounding box center [632, 567] width 5 height 8
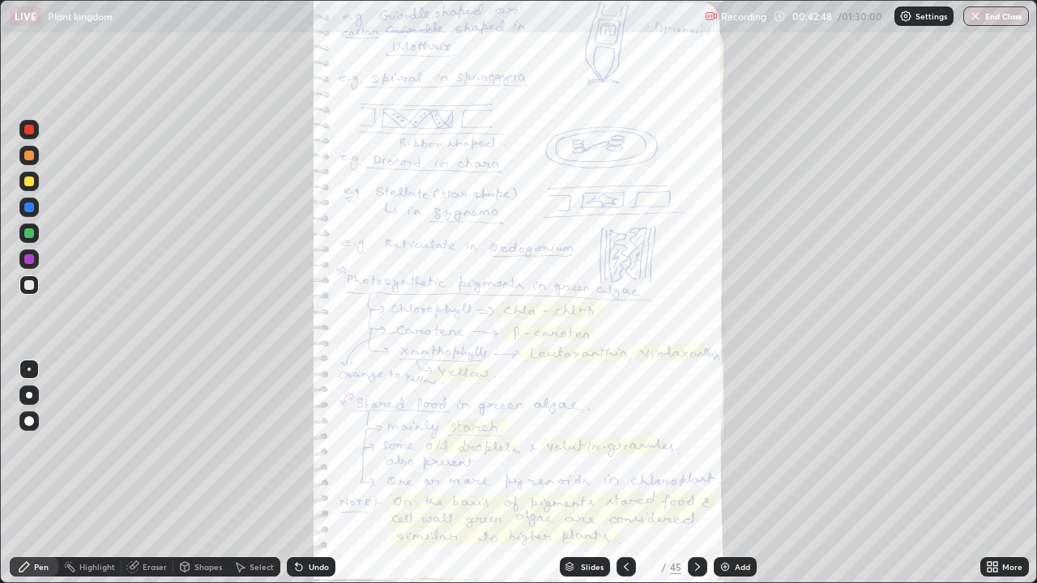
click at [1011, 473] on div "More" at bounding box center [1012, 567] width 20 height 8
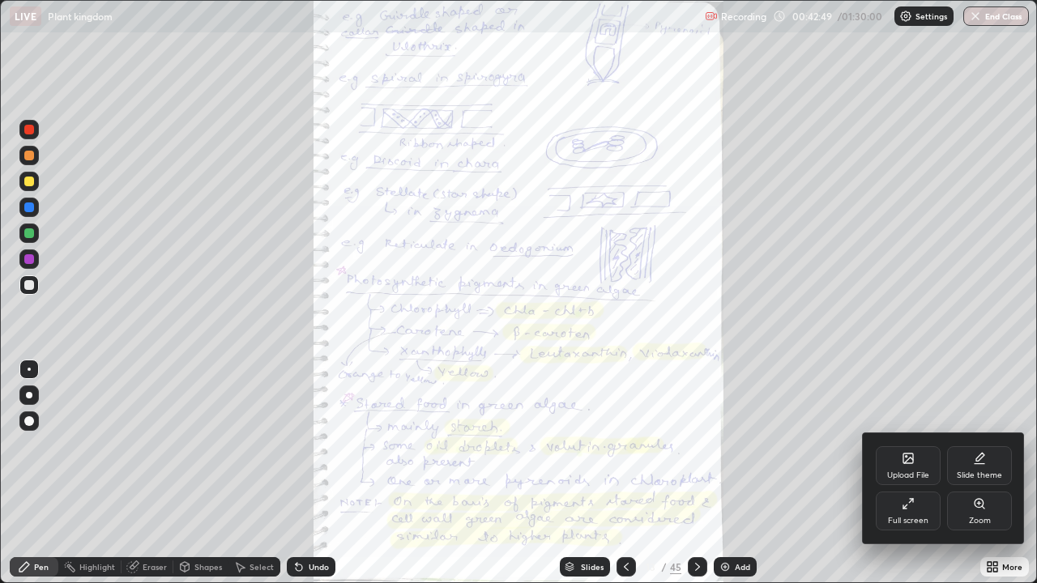
click at [979, 473] on div "Zoom" at bounding box center [979, 511] width 65 height 39
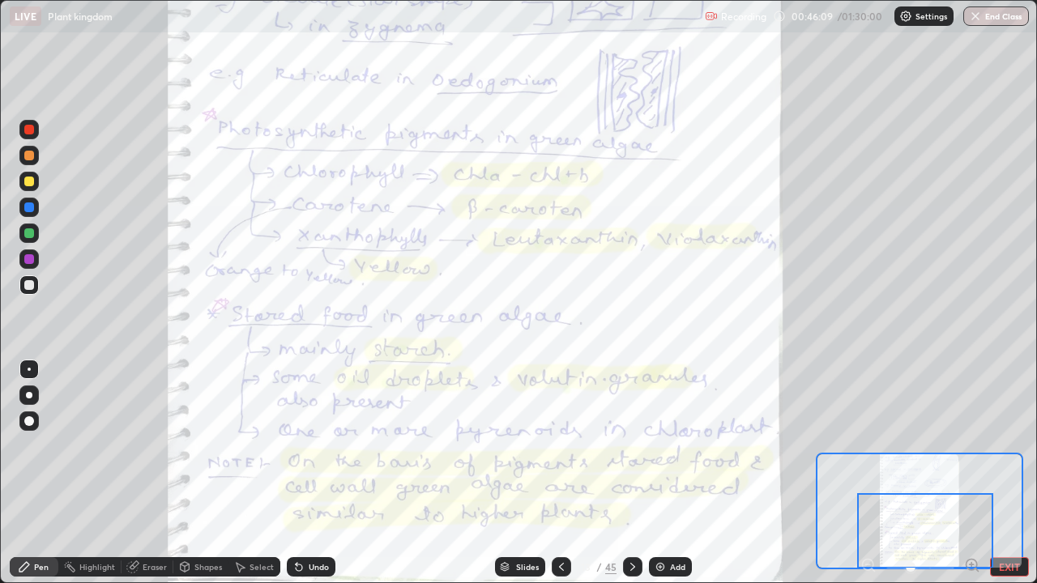
click at [629, 473] on icon at bounding box center [632, 567] width 13 height 13
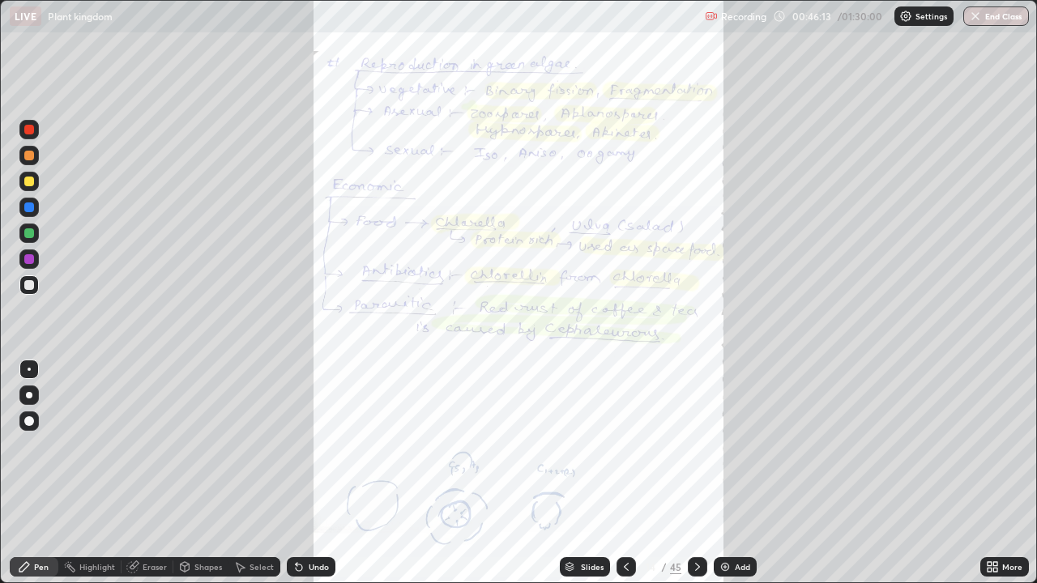
click at [1009, 473] on div "More" at bounding box center [1012, 567] width 20 height 8
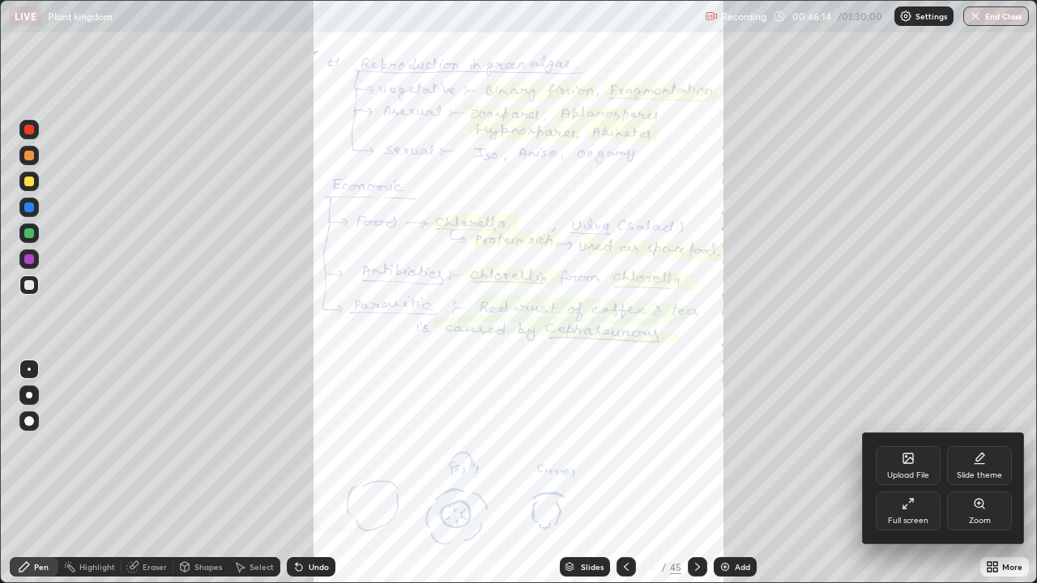
click at [971, 473] on div "Zoom" at bounding box center [980, 521] width 22 height 8
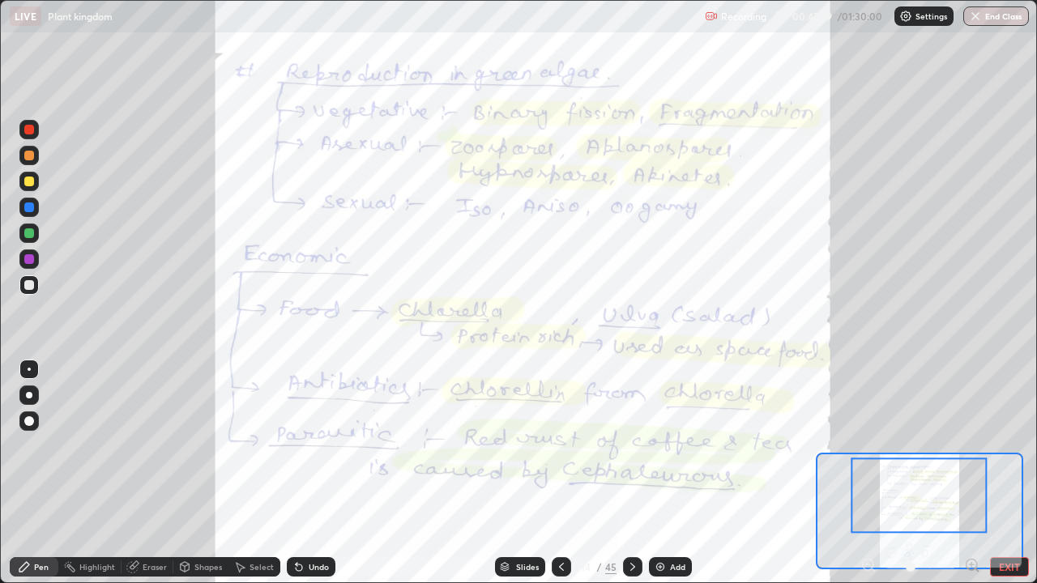
click at [561, 473] on icon at bounding box center [561, 567] width 13 height 13
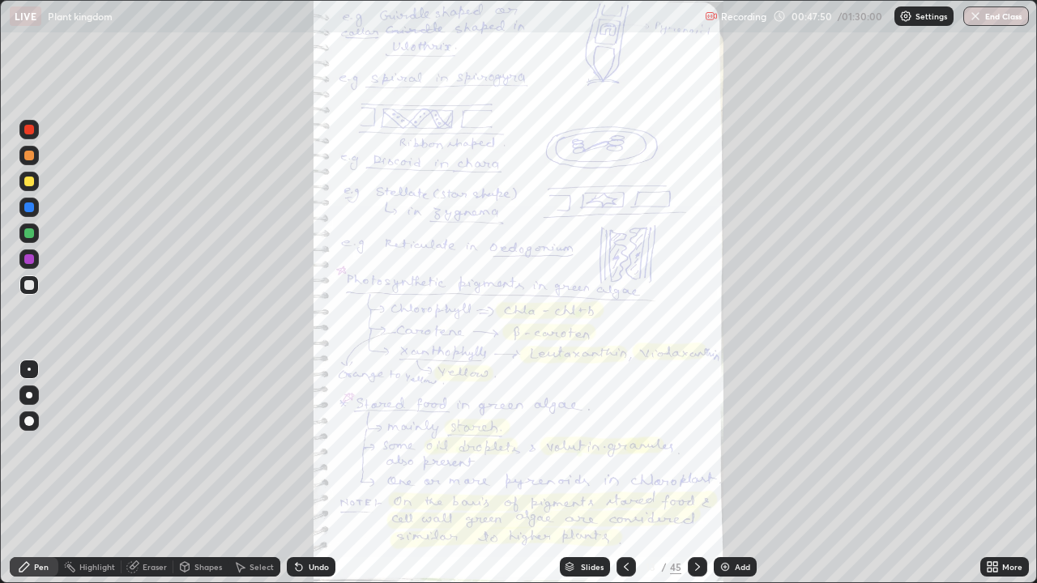
click at [625, 473] on icon at bounding box center [626, 567] width 13 height 13
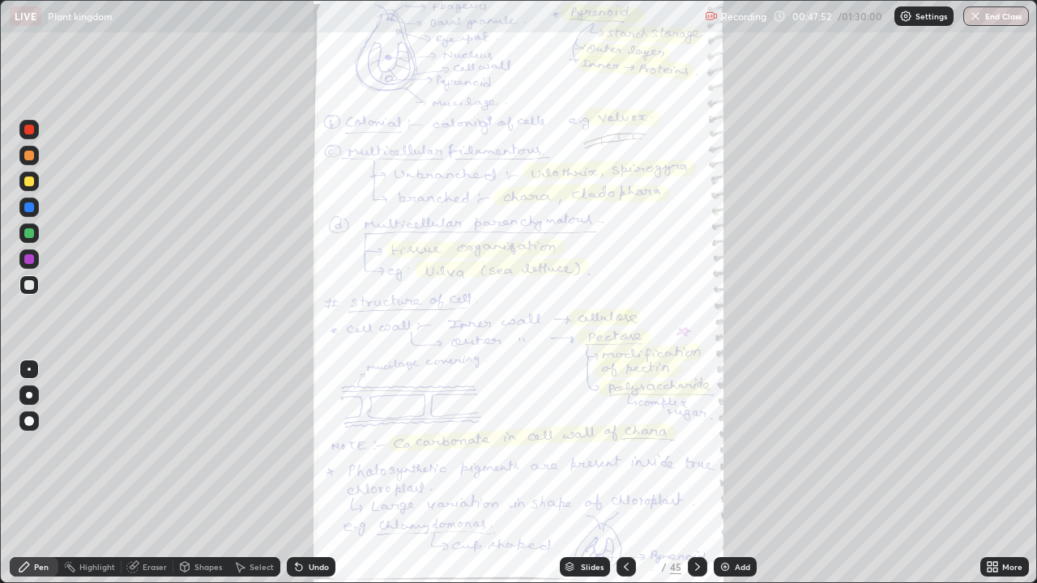
click at [625, 473] on icon at bounding box center [626, 567] width 13 height 13
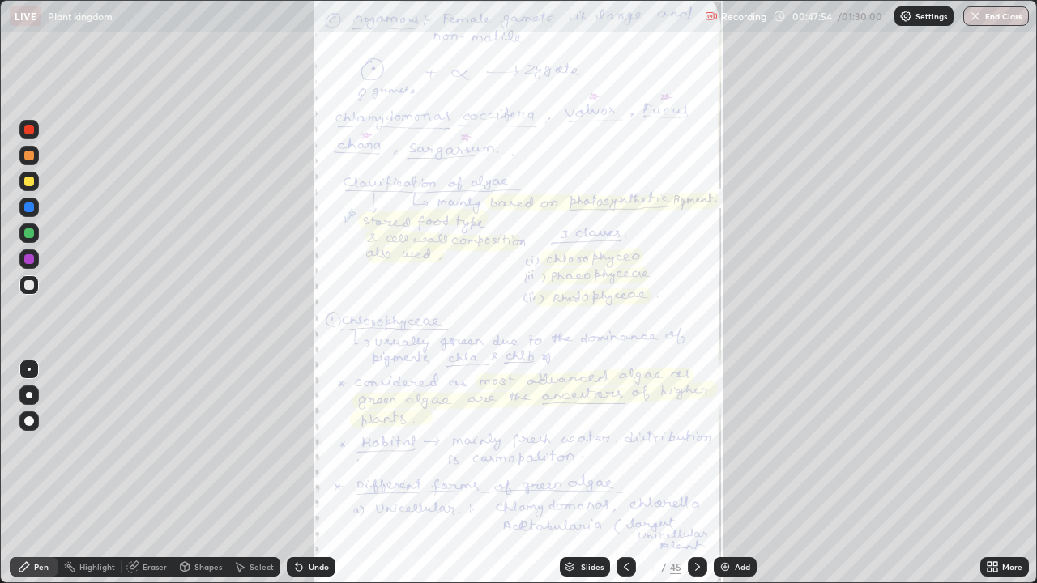
click at [625, 473] on icon at bounding box center [626, 567] width 13 height 13
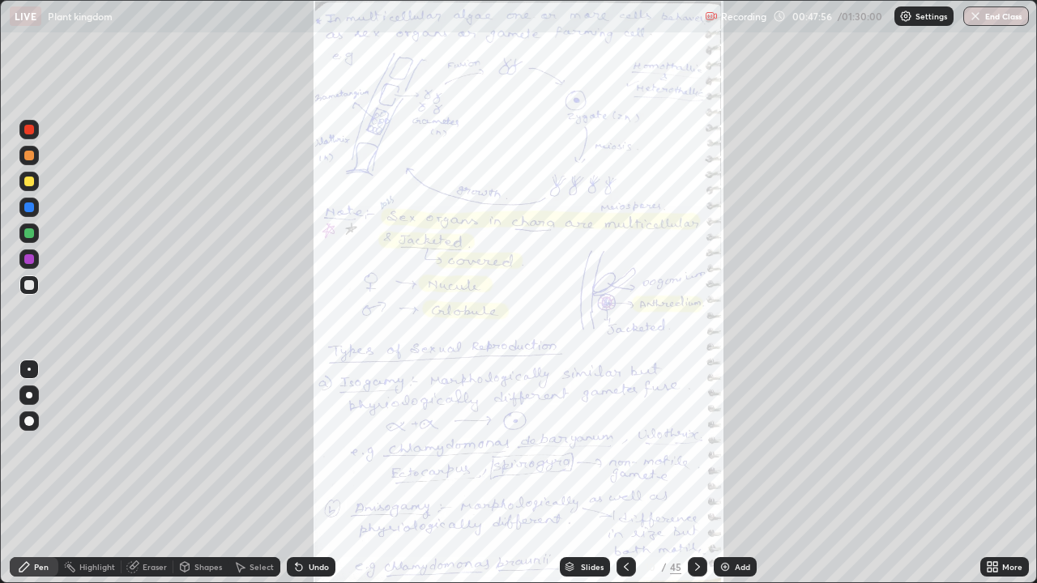
click at [695, 473] on icon at bounding box center [697, 567] width 13 height 13
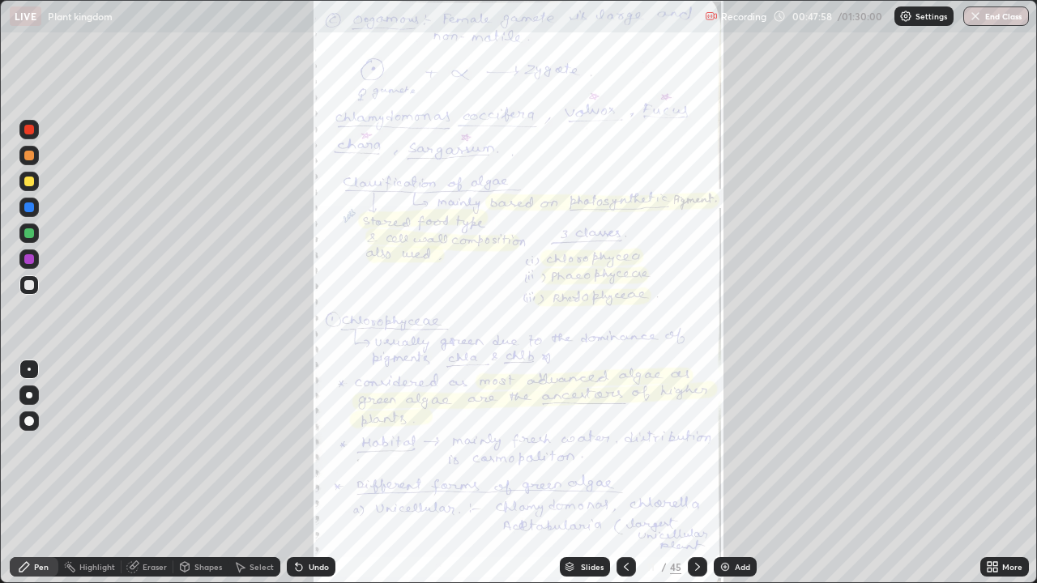
click at [995, 473] on icon at bounding box center [992, 567] width 13 height 13
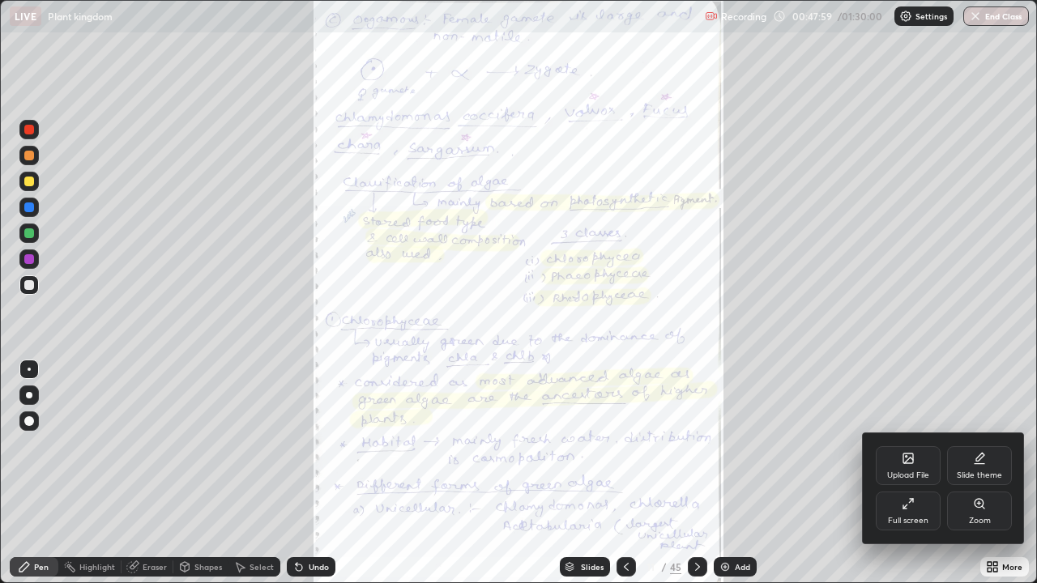
click at [976, 473] on div "Zoom" at bounding box center [979, 511] width 65 height 39
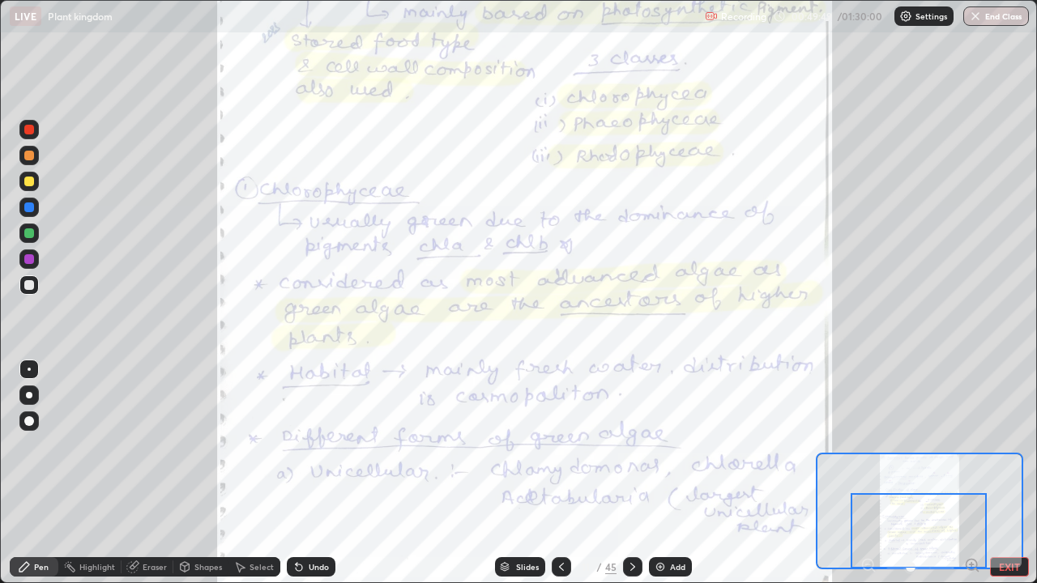
click at [631, 473] on icon at bounding box center [632, 567] width 13 height 13
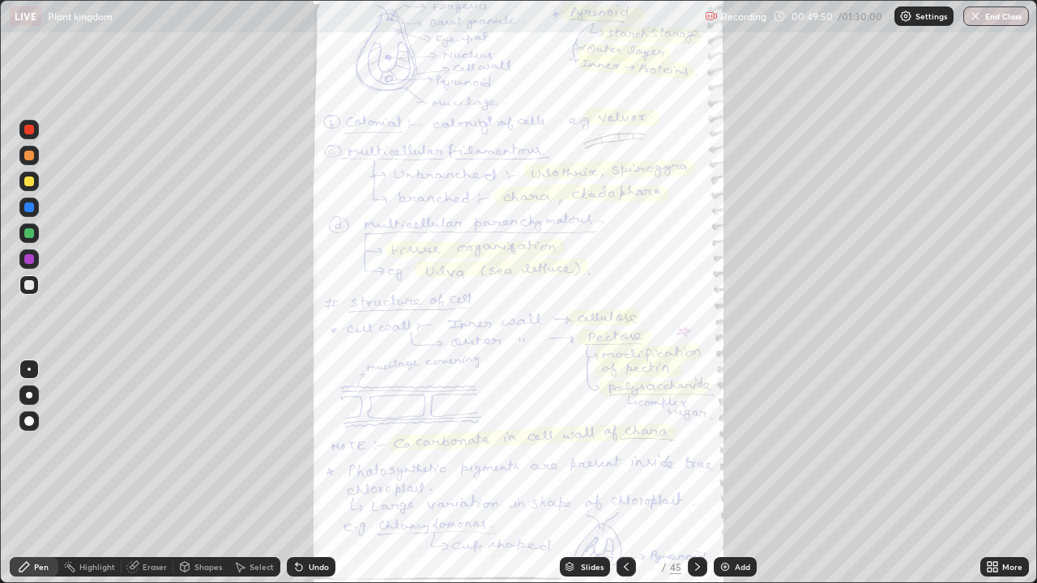
click at [1004, 473] on div "More" at bounding box center [1012, 567] width 20 height 8
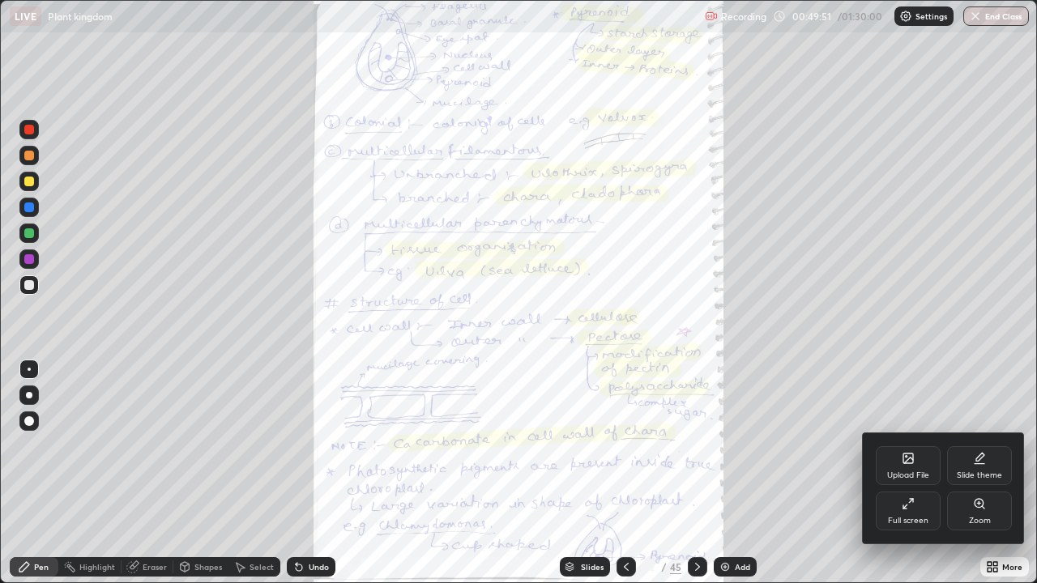
click at [985, 473] on div "Zoom" at bounding box center [979, 511] width 65 height 39
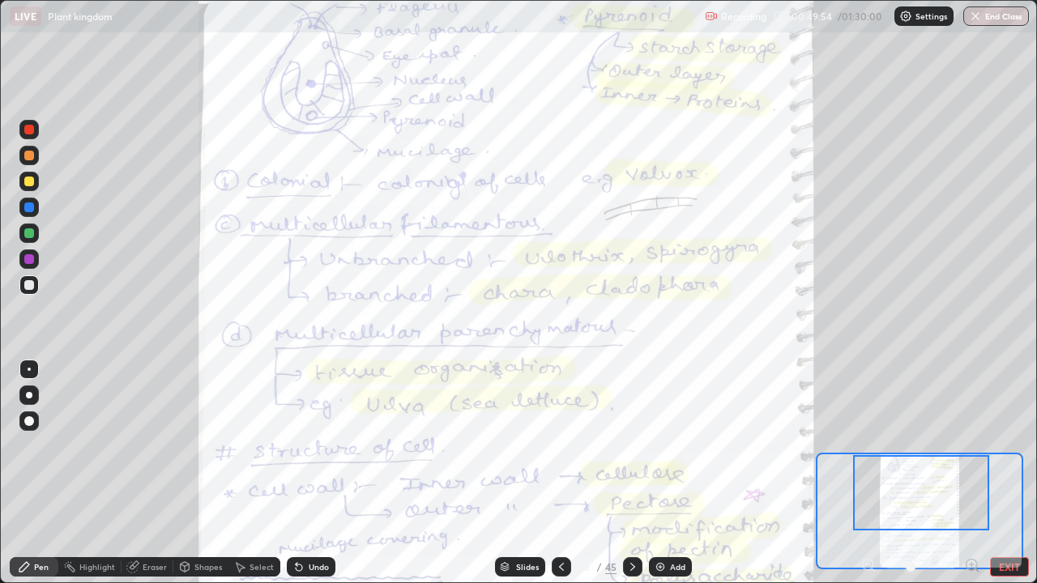
click at [972, 473] on icon at bounding box center [972, 565] width 16 height 16
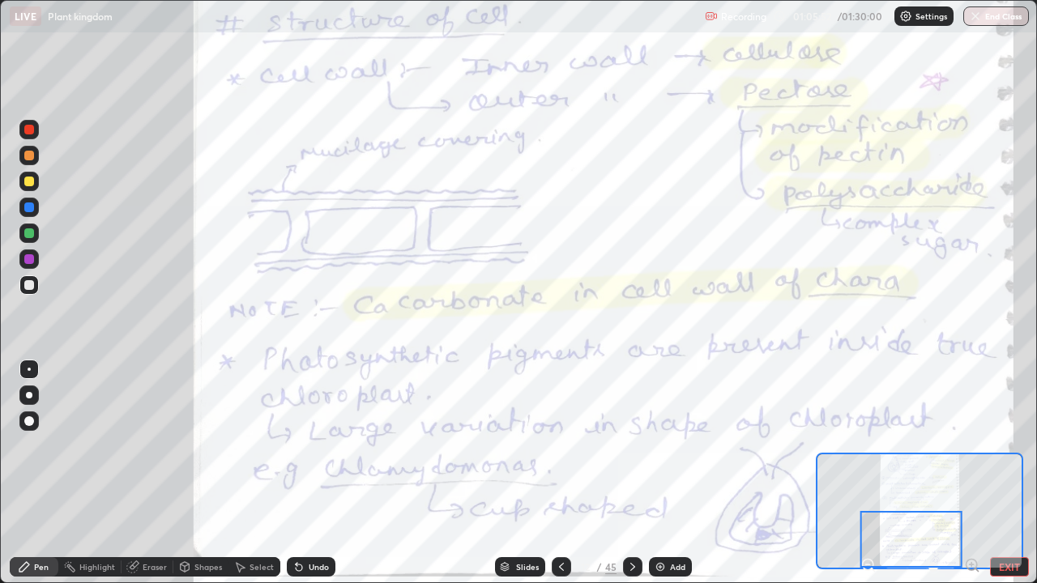
click at [633, 473] on icon at bounding box center [632, 567] width 13 height 13
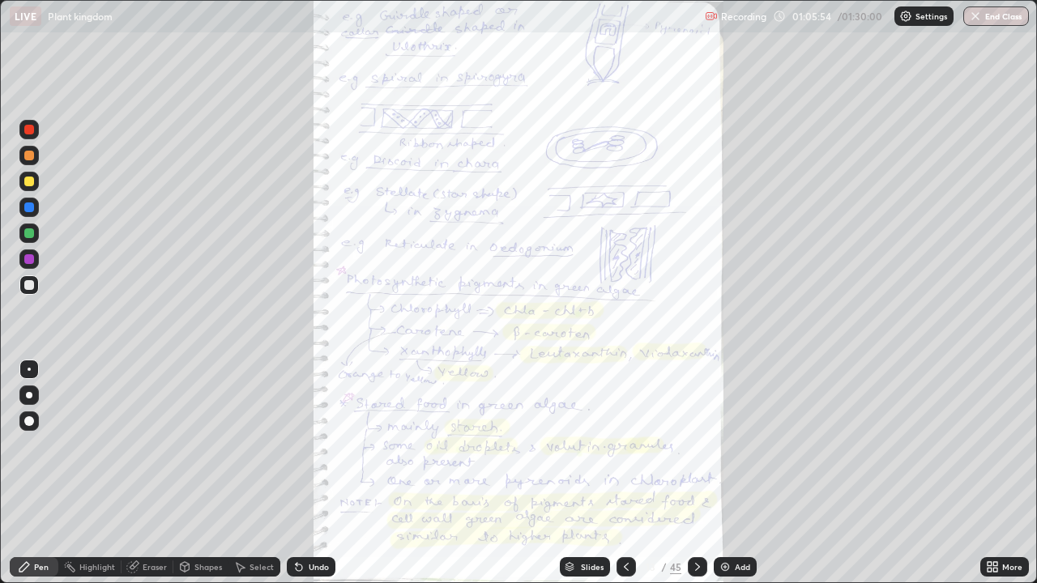
click at [1006, 473] on div "More" at bounding box center [1012, 567] width 20 height 8
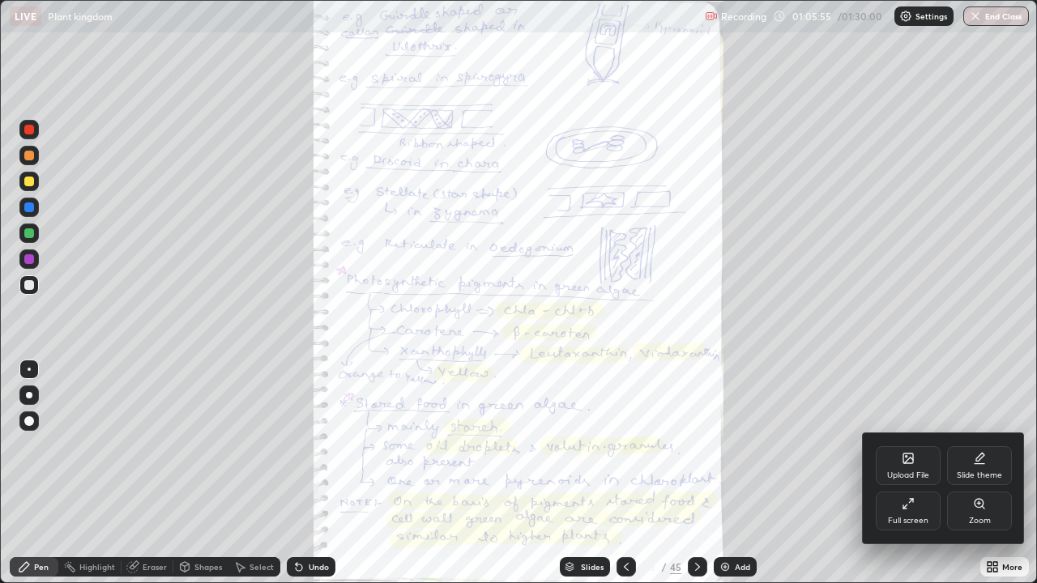
click at [992, 473] on div "Zoom" at bounding box center [979, 511] width 65 height 39
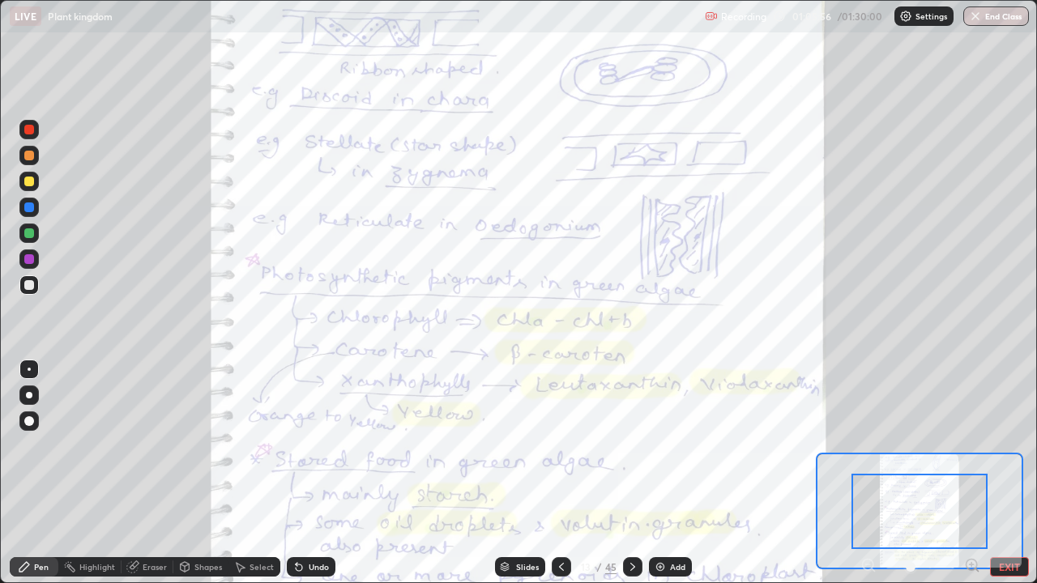
click at [972, 473] on icon at bounding box center [972, 565] width 4 height 0
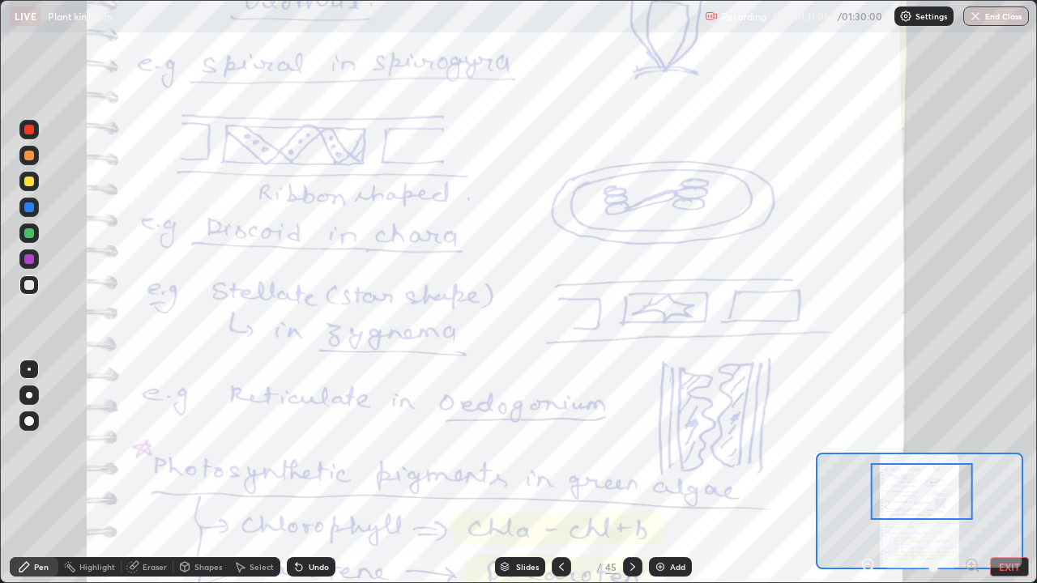
click at [28, 208] on div at bounding box center [29, 208] width 10 height 10
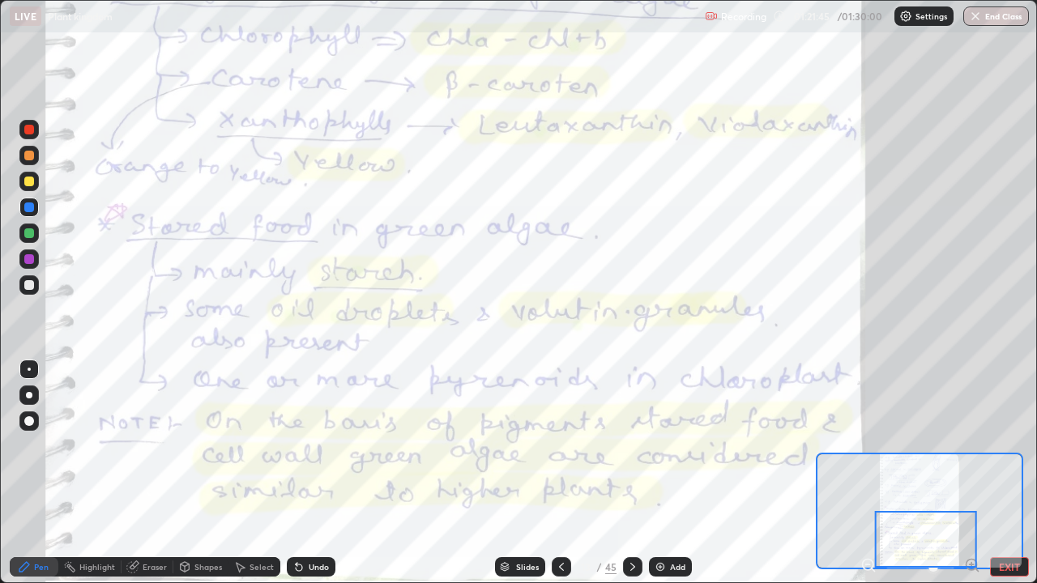
click at [978, 16] on img "button" at bounding box center [975, 16] width 13 height 13
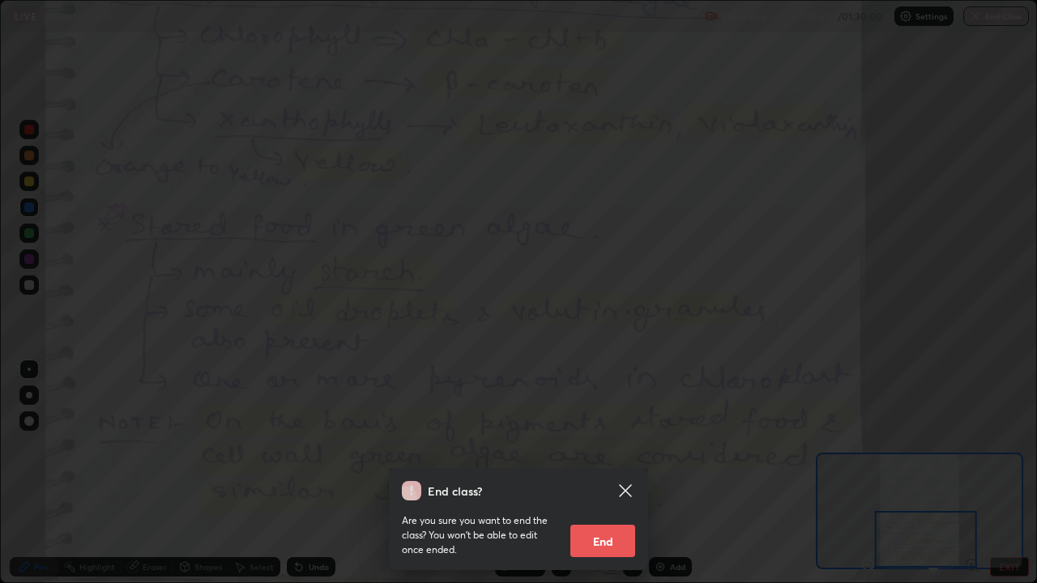
click at [610, 473] on button "End" at bounding box center [602, 541] width 65 height 32
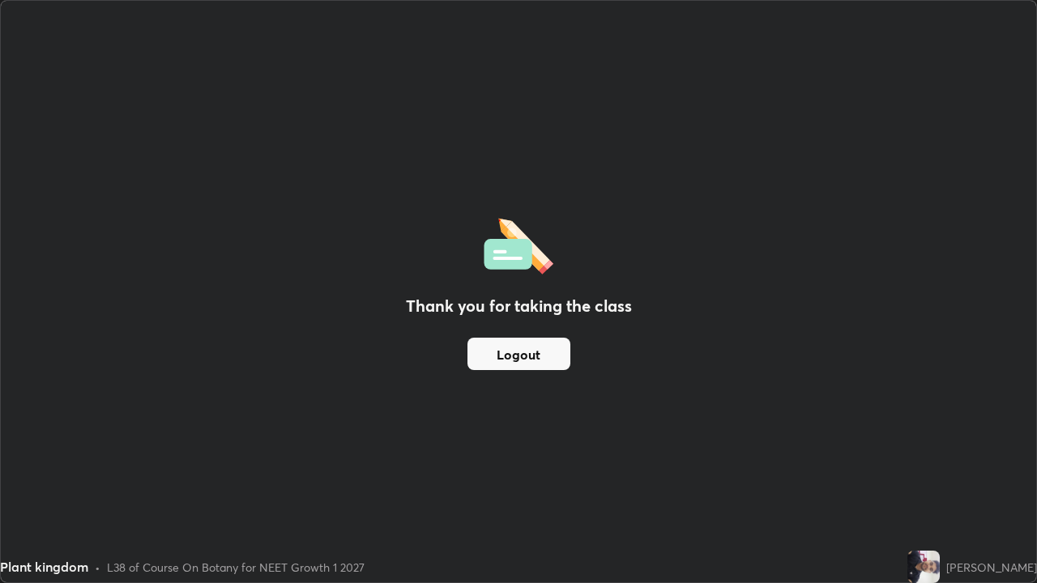
click at [540, 352] on button "Logout" at bounding box center [519, 354] width 103 height 32
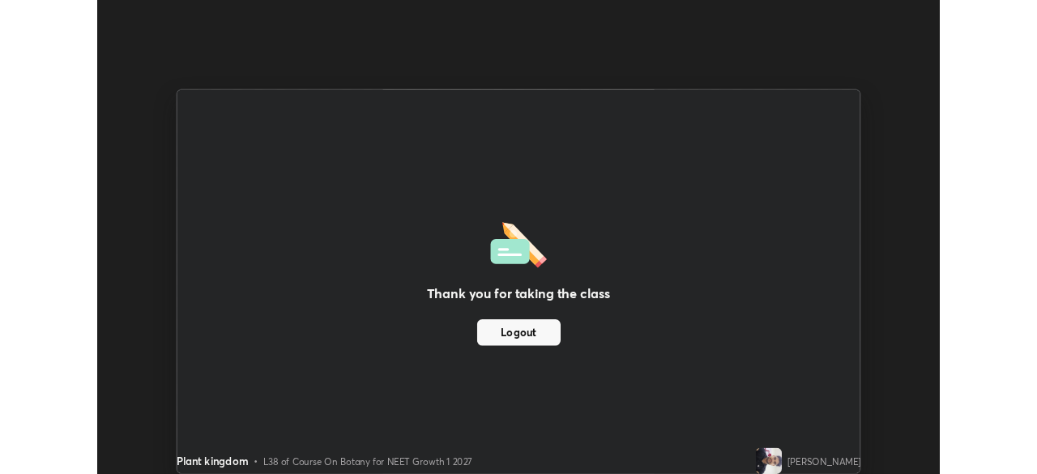
scroll to position [80550, 79987]
